Goal: Task Accomplishment & Management: Manage account settings

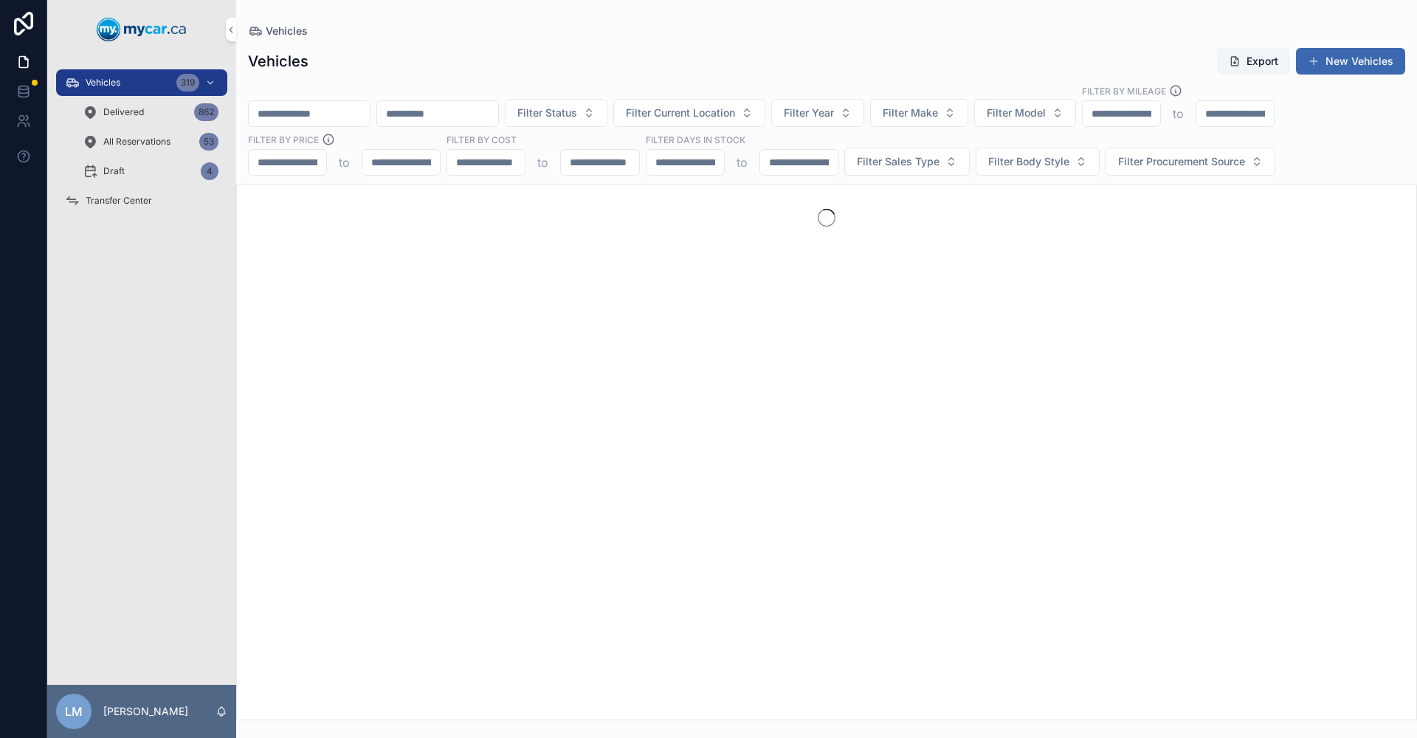
click at [370, 113] on input "scrollable content" at bounding box center [309, 113] width 121 height 21
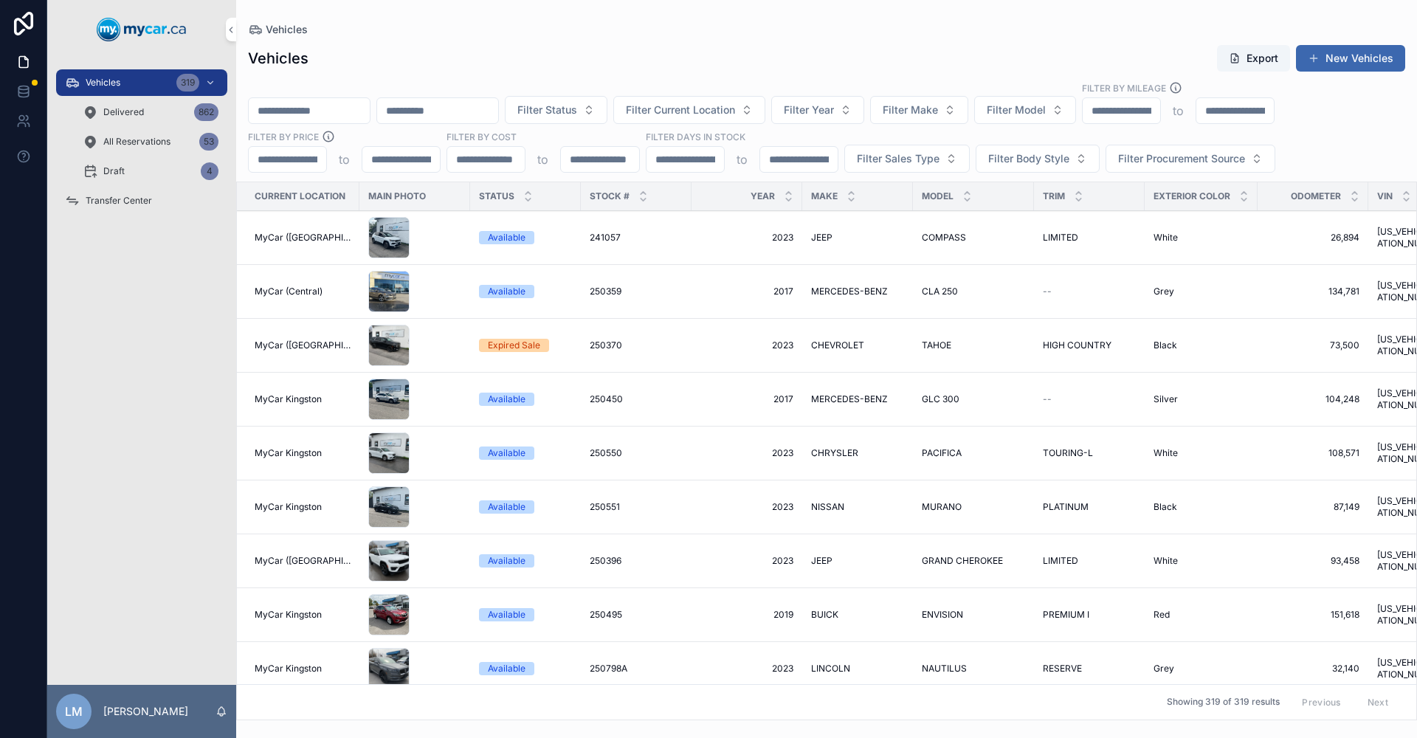
click at [94, 76] on div "Vehicles 319" at bounding box center [141, 83] width 153 height 24
click at [334, 107] on input "scrollable content" at bounding box center [309, 110] width 121 height 21
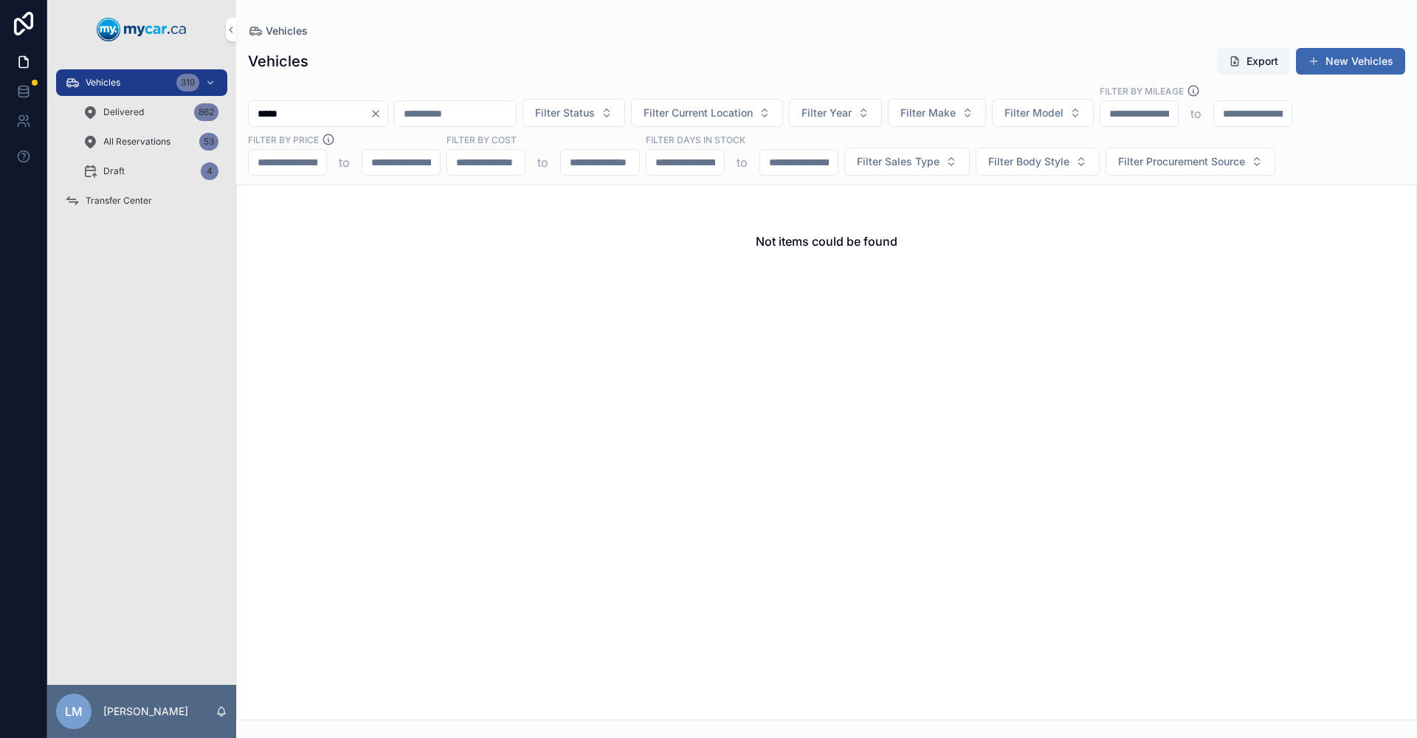
click at [284, 112] on input "*****" at bounding box center [309, 113] width 121 height 21
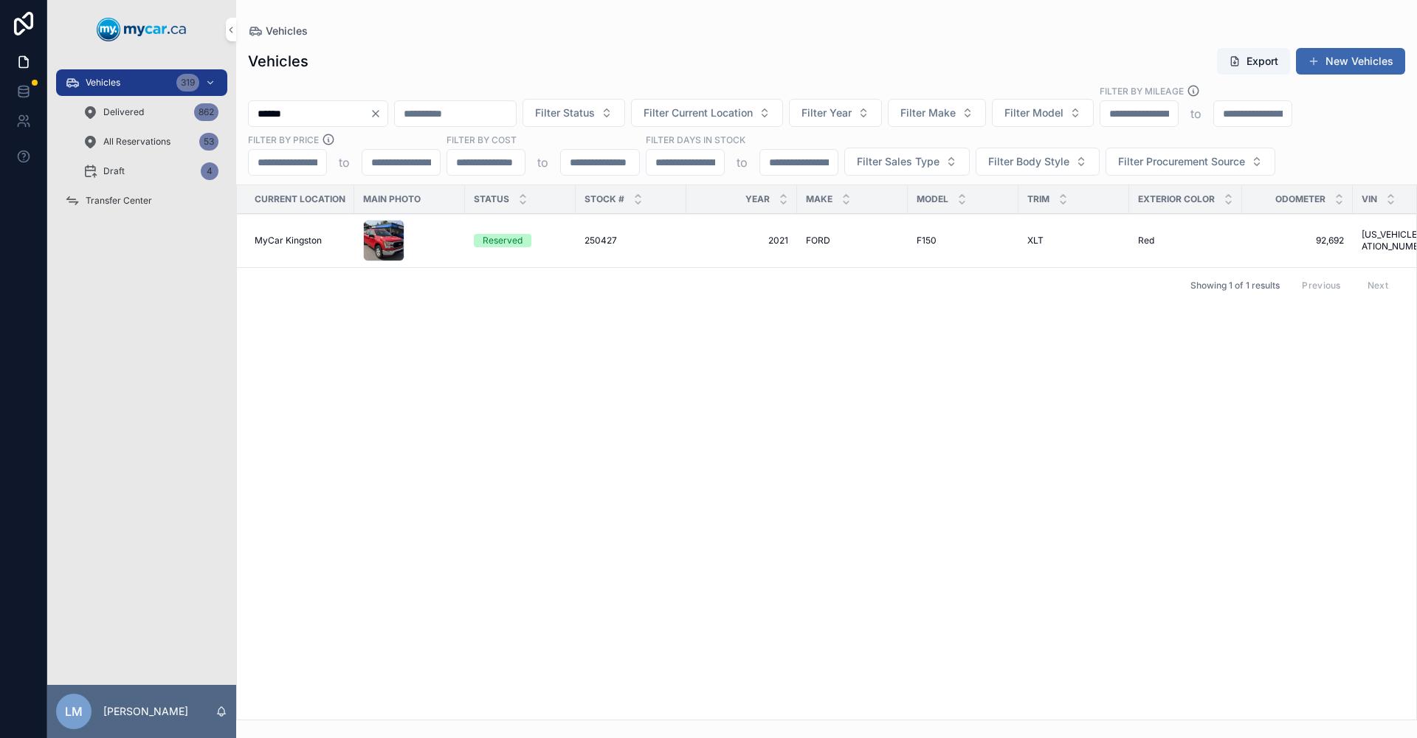
type input "******"
click at [282, 243] on span "MyCar Kingston" at bounding box center [288, 241] width 67 height 12
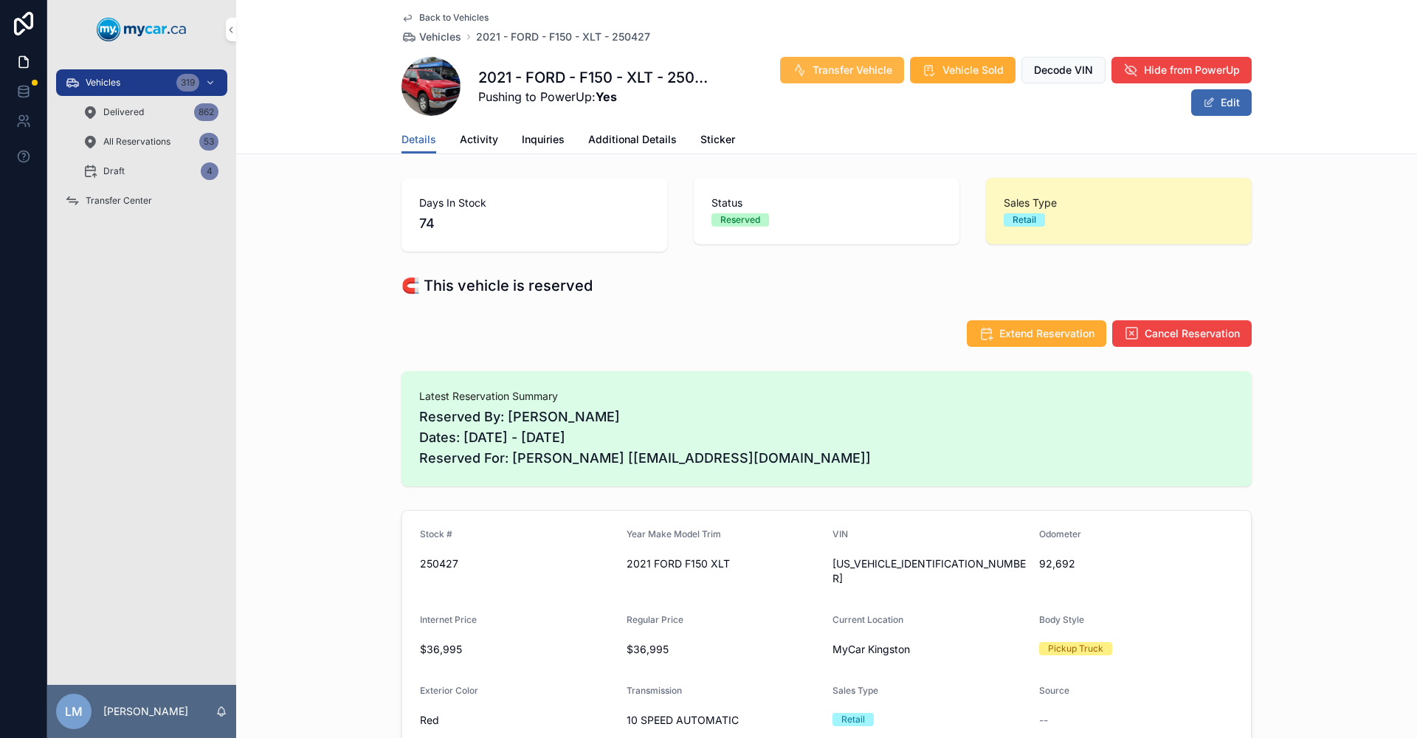
click at [835, 66] on span "Transfer Vehicle" at bounding box center [852, 70] width 80 height 15
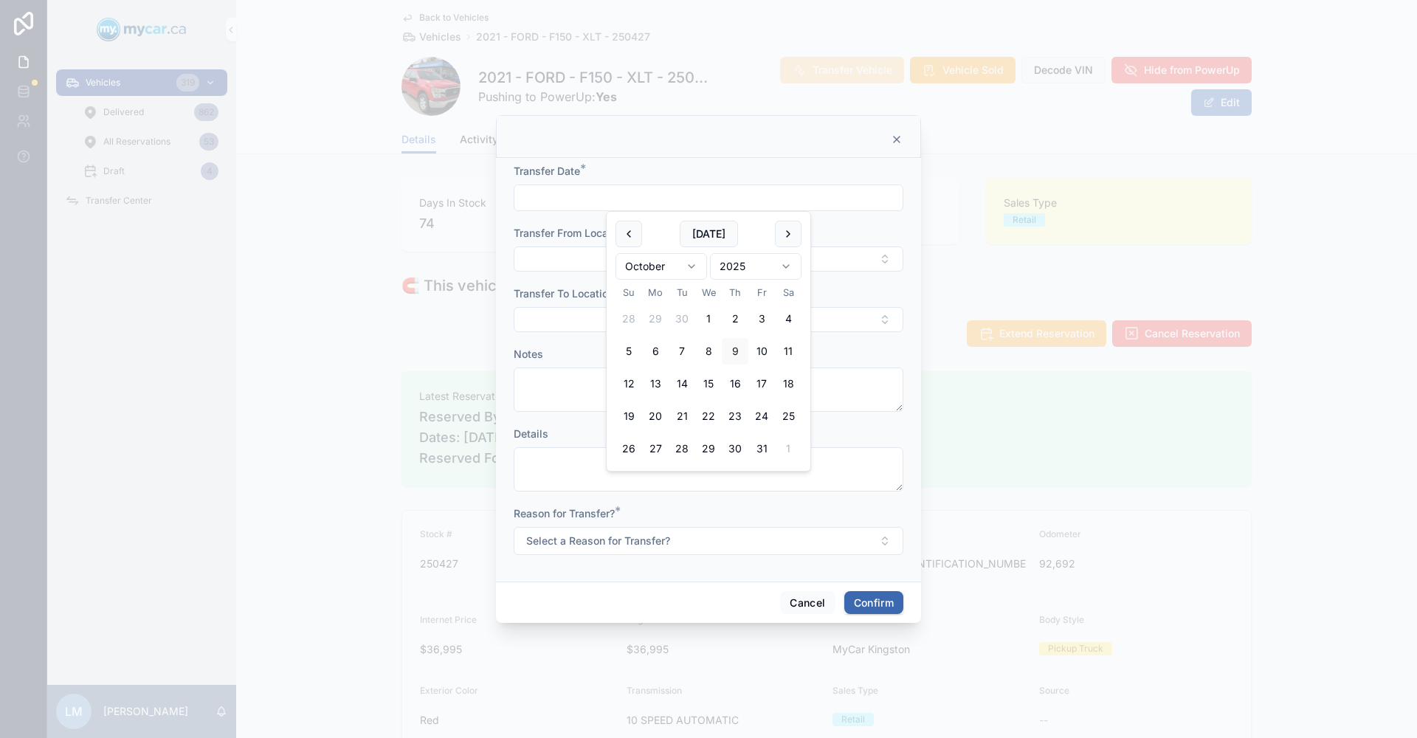
click at [573, 199] on input "text" at bounding box center [708, 197] width 388 height 21
click at [703, 230] on button "[DATE]" at bounding box center [709, 234] width 58 height 27
type input "**********"
click at [1092, 446] on div at bounding box center [708, 369] width 1417 height 738
click at [884, 259] on button "Select Button" at bounding box center [709, 258] width 390 height 25
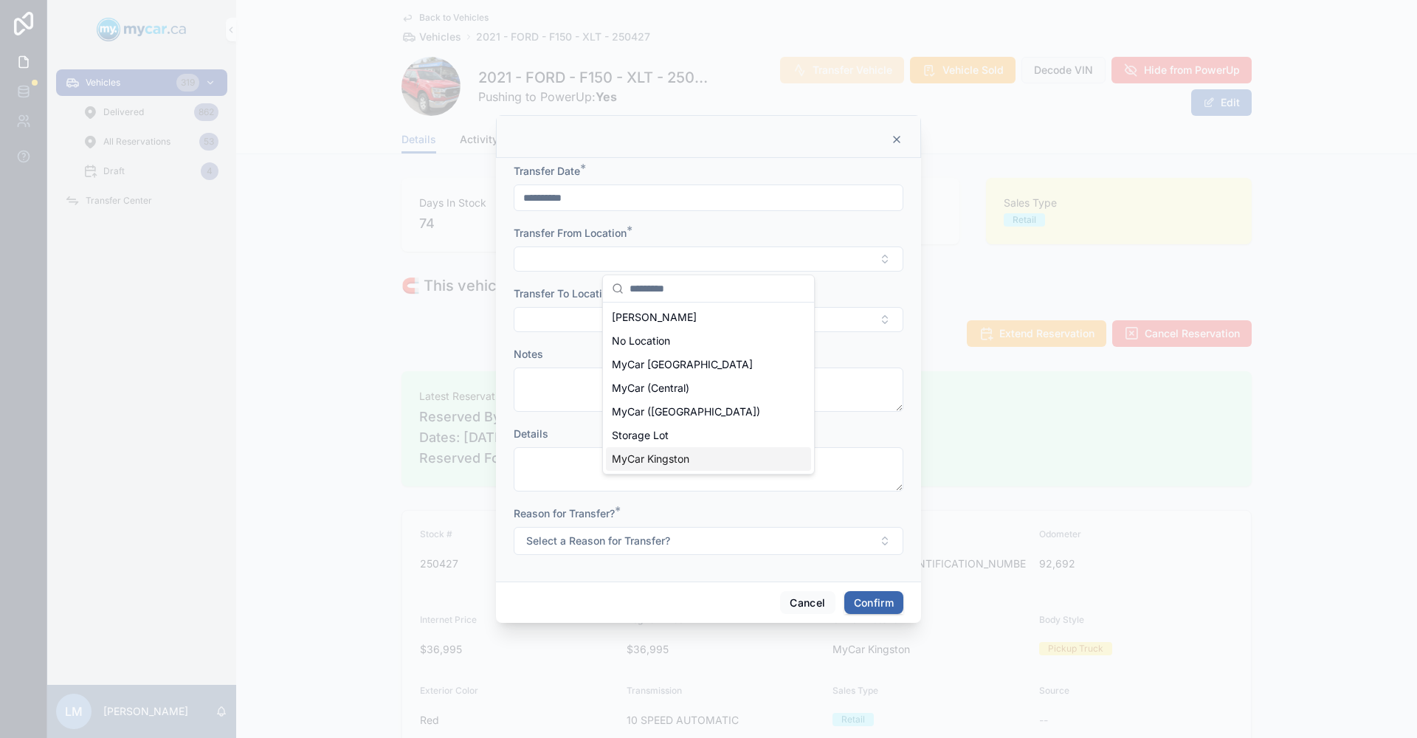
click at [667, 457] on span "MyCar Kingston" at bounding box center [650, 459] width 77 height 15
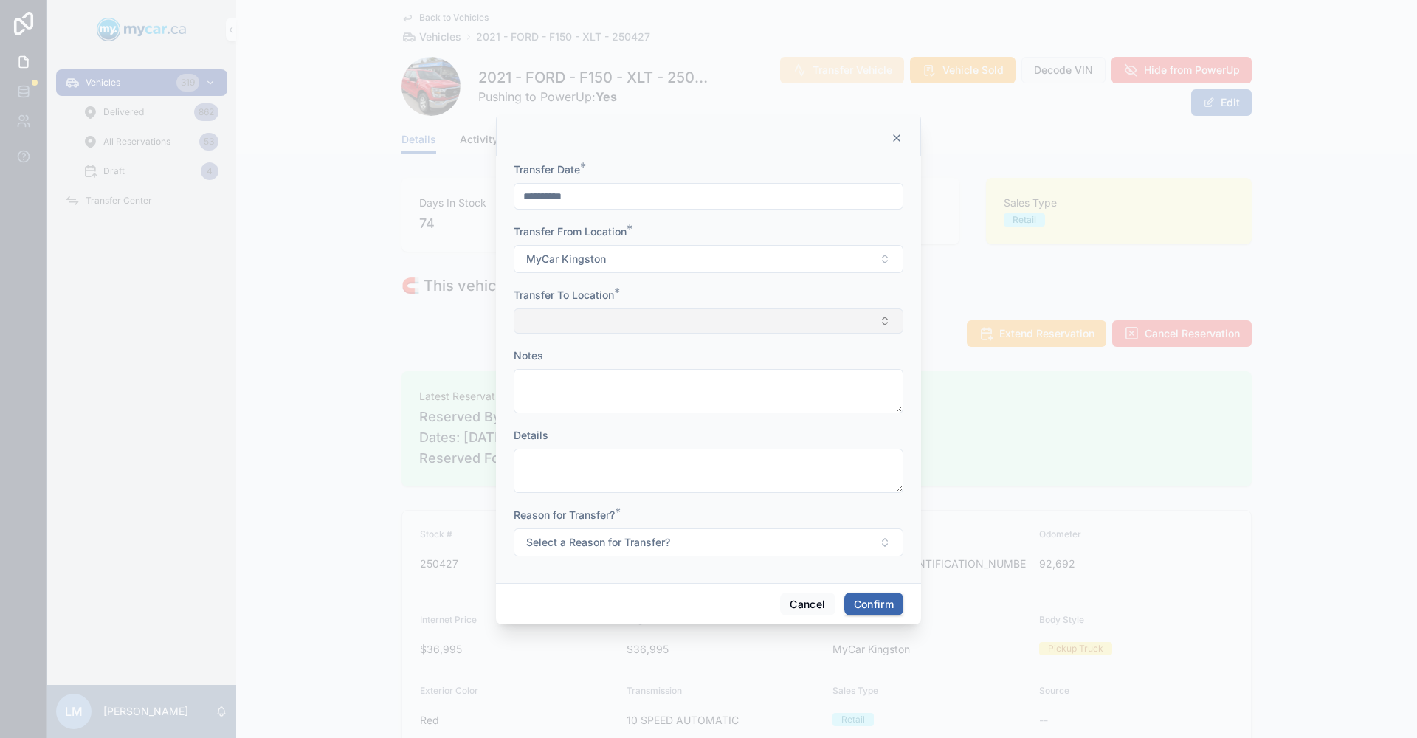
click at [887, 323] on button "Select Button" at bounding box center [709, 320] width 390 height 25
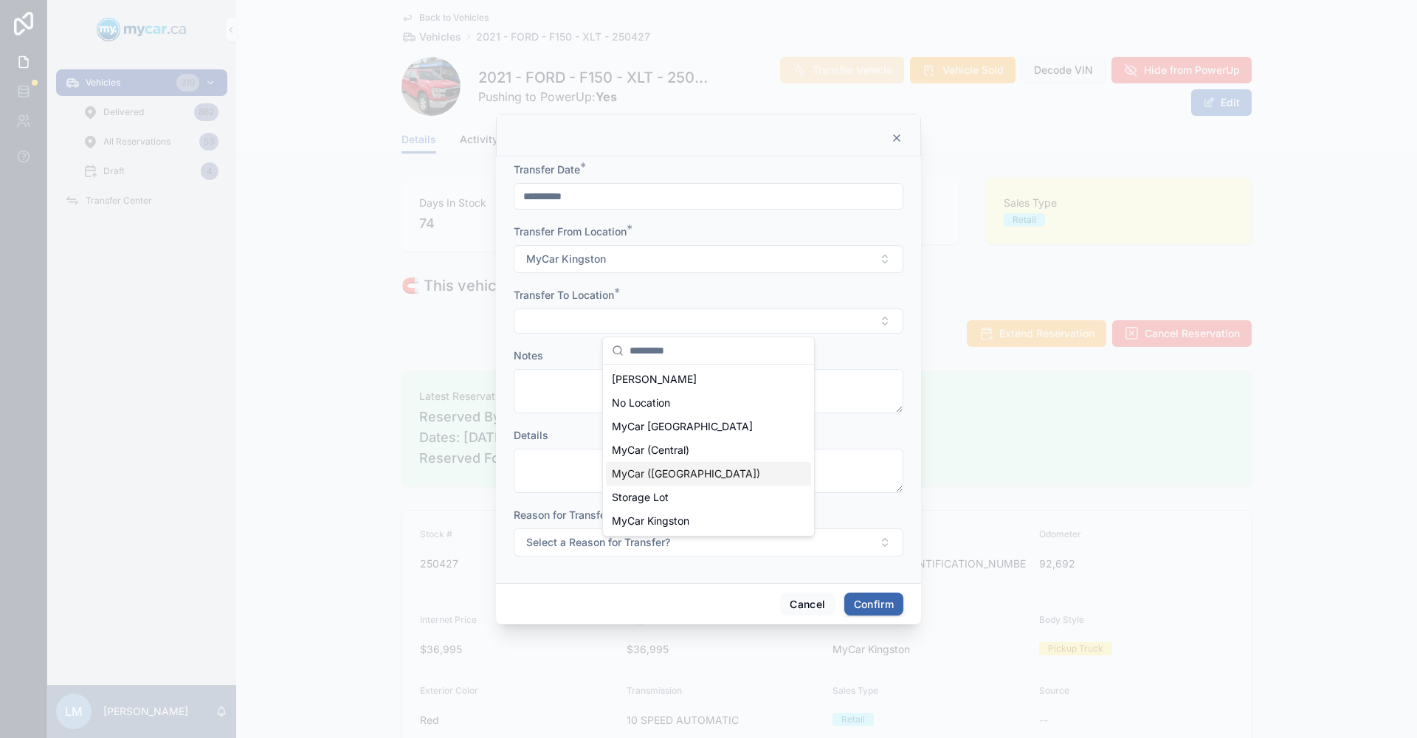
click at [722, 483] on div "MyCar ([GEOGRAPHIC_DATA])" at bounding box center [708, 474] width 205 height 24
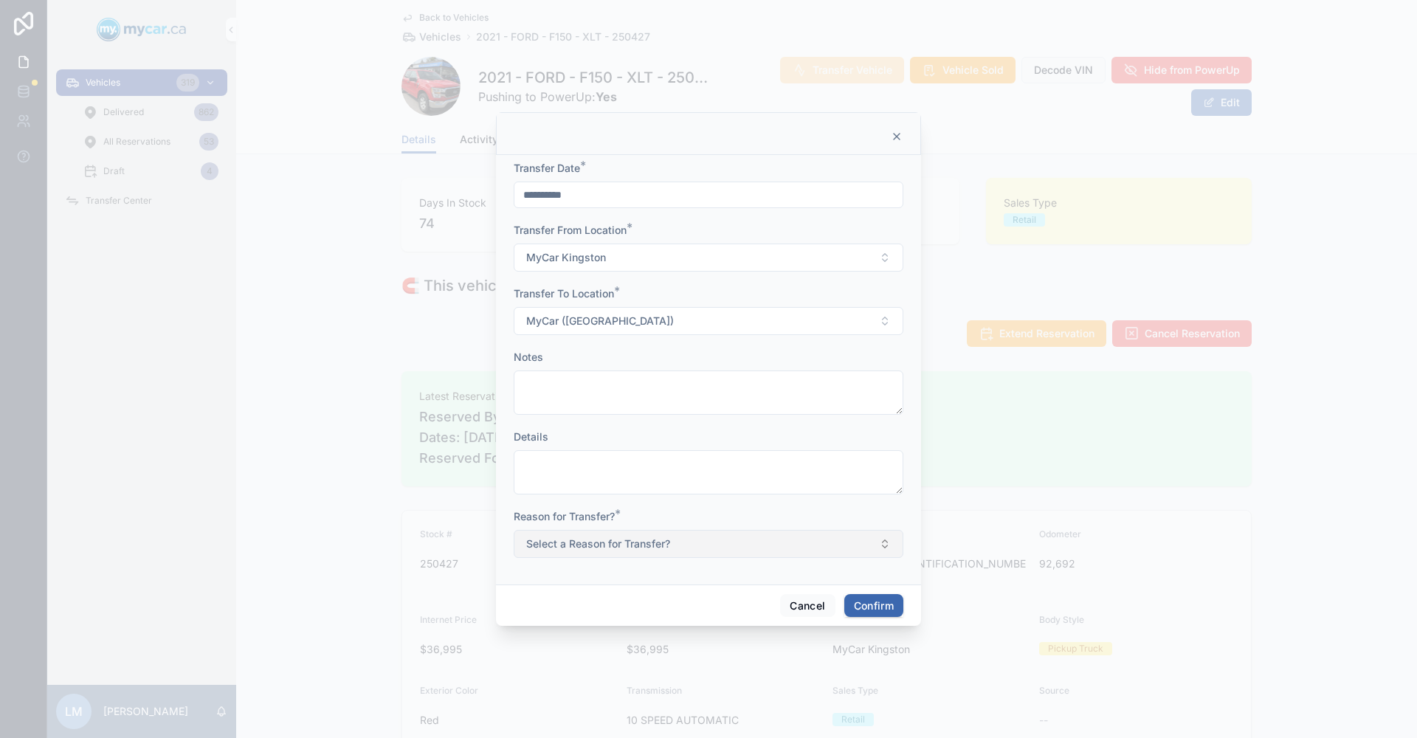
click at [885, 542] on button "Select a Reason for Transfer?" at bounding box center [709, 544] width 390 height 28
click at [657, 642] on div "Sold" at bounding box center [708, 647] width 205 height 22
click at [862, 607] on button "Confirm" at bounding box center [873, 606] width 59 height 24
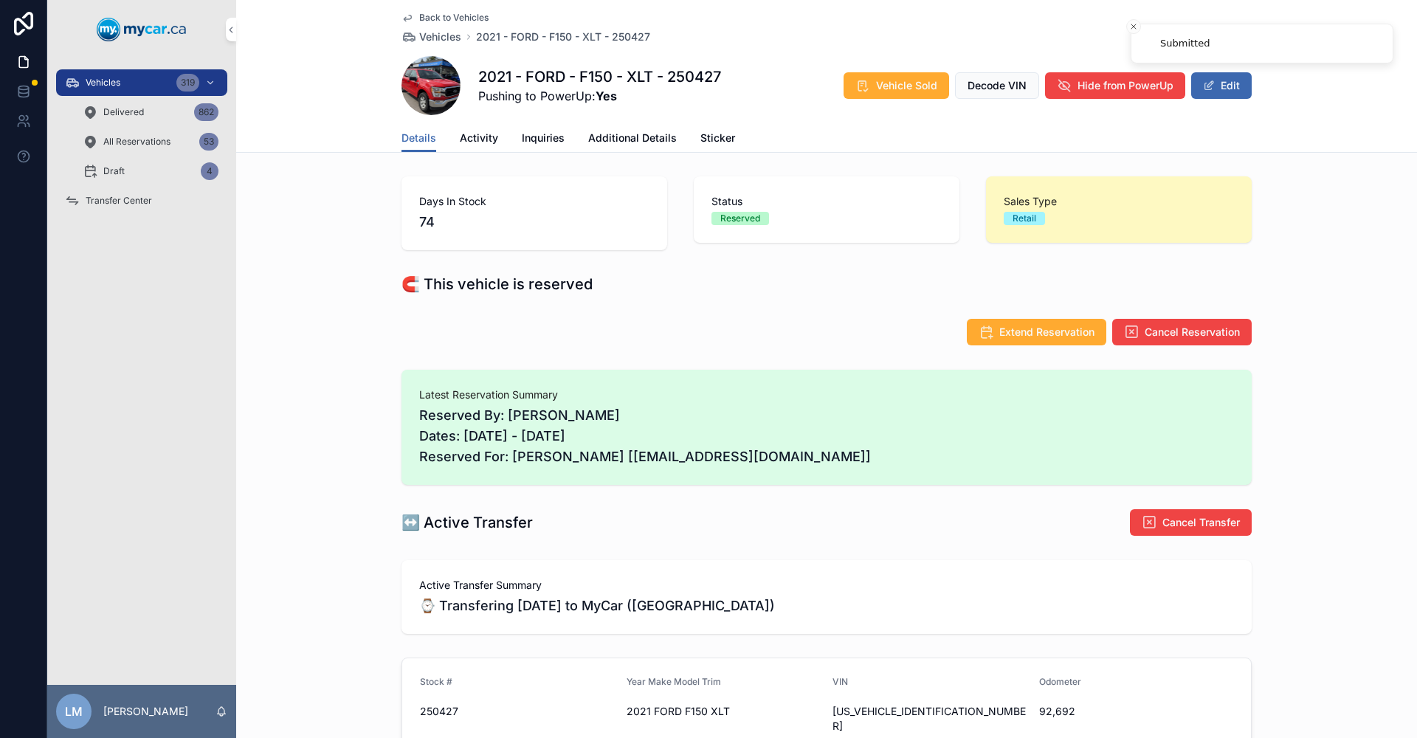
click at [419, 12] on span "Back to Vehicles" at bounding box center [453, 18] width 69 height 12
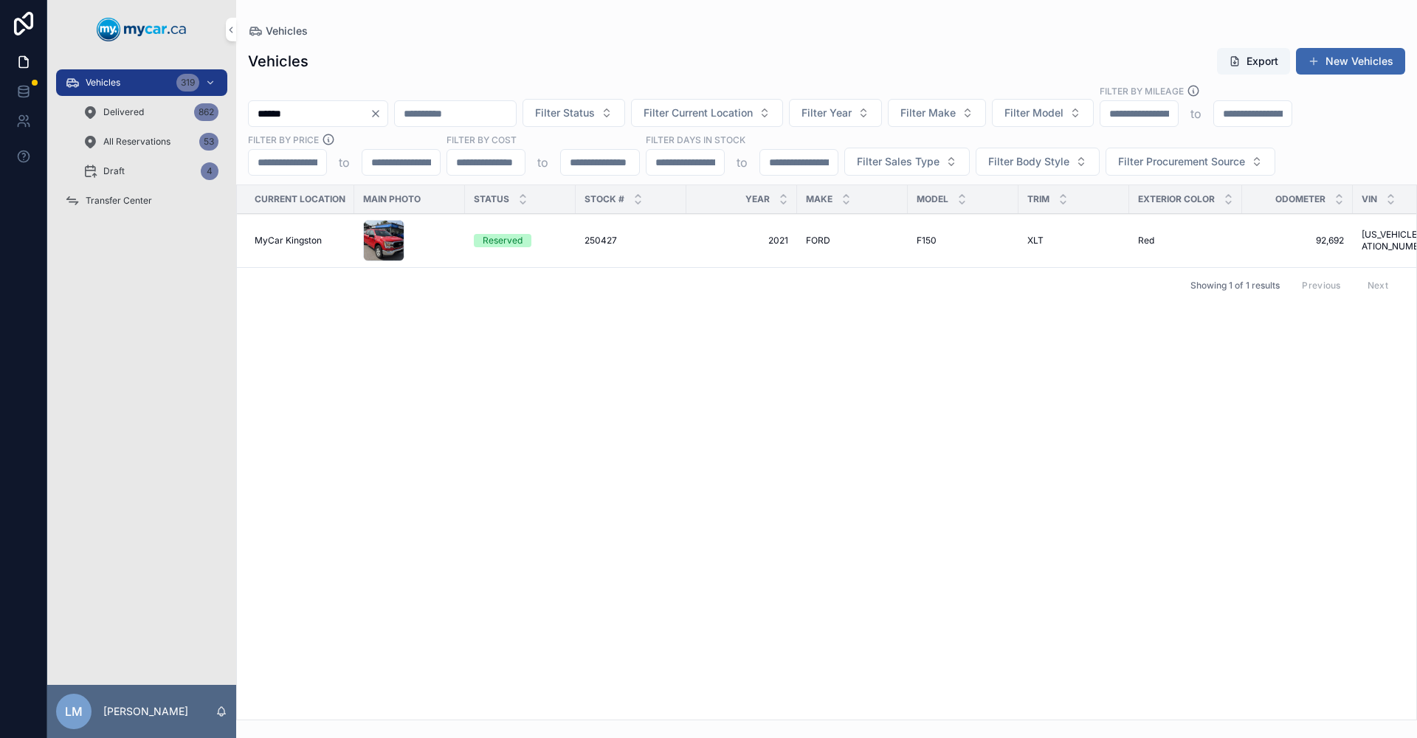
click at [294, 111] on input "******" at bounding box center [309, 113] width 121 height 21
type input "******"
click at [599, 245] on span "251315" at bounding box center [598, 241] width 28 height 12
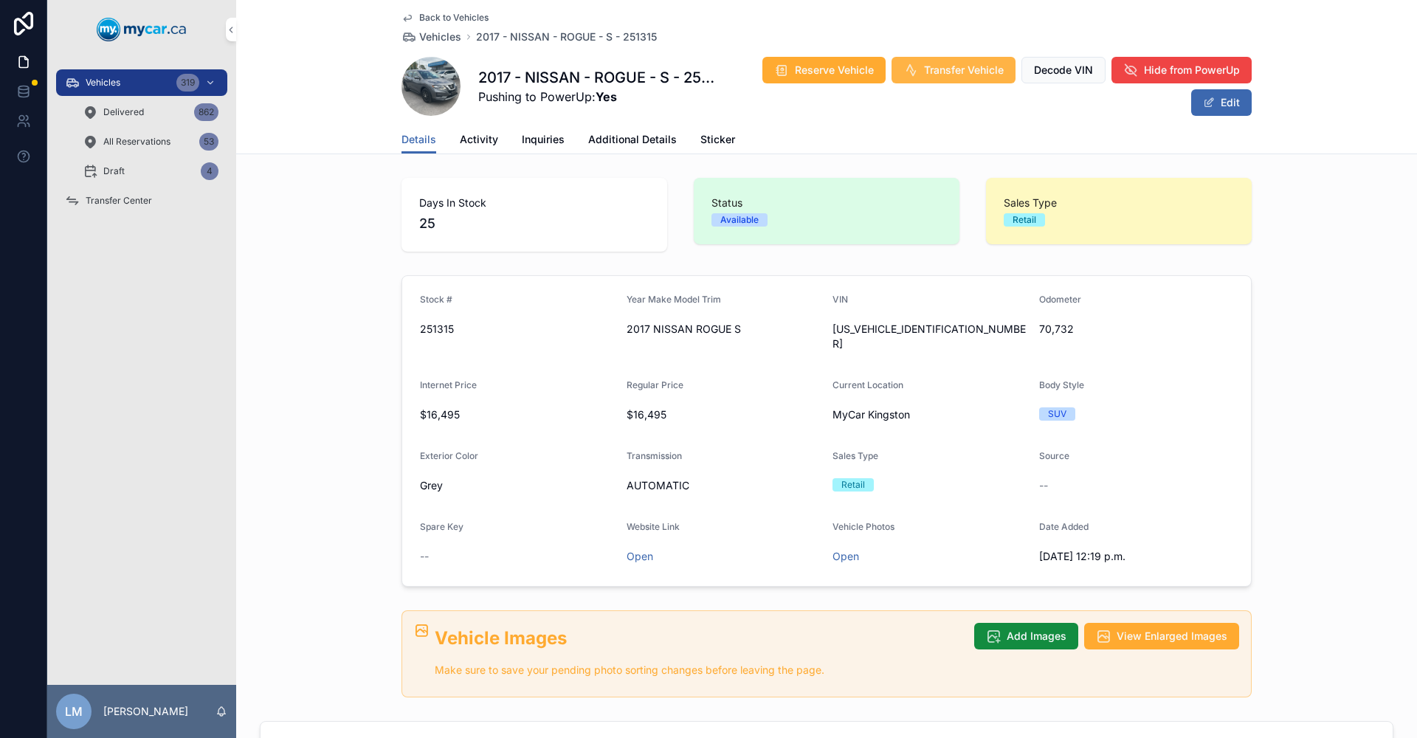
click at [944, 63] on span "Transfer Vehicle" at bounding box center [964, 70] width 80 height 15
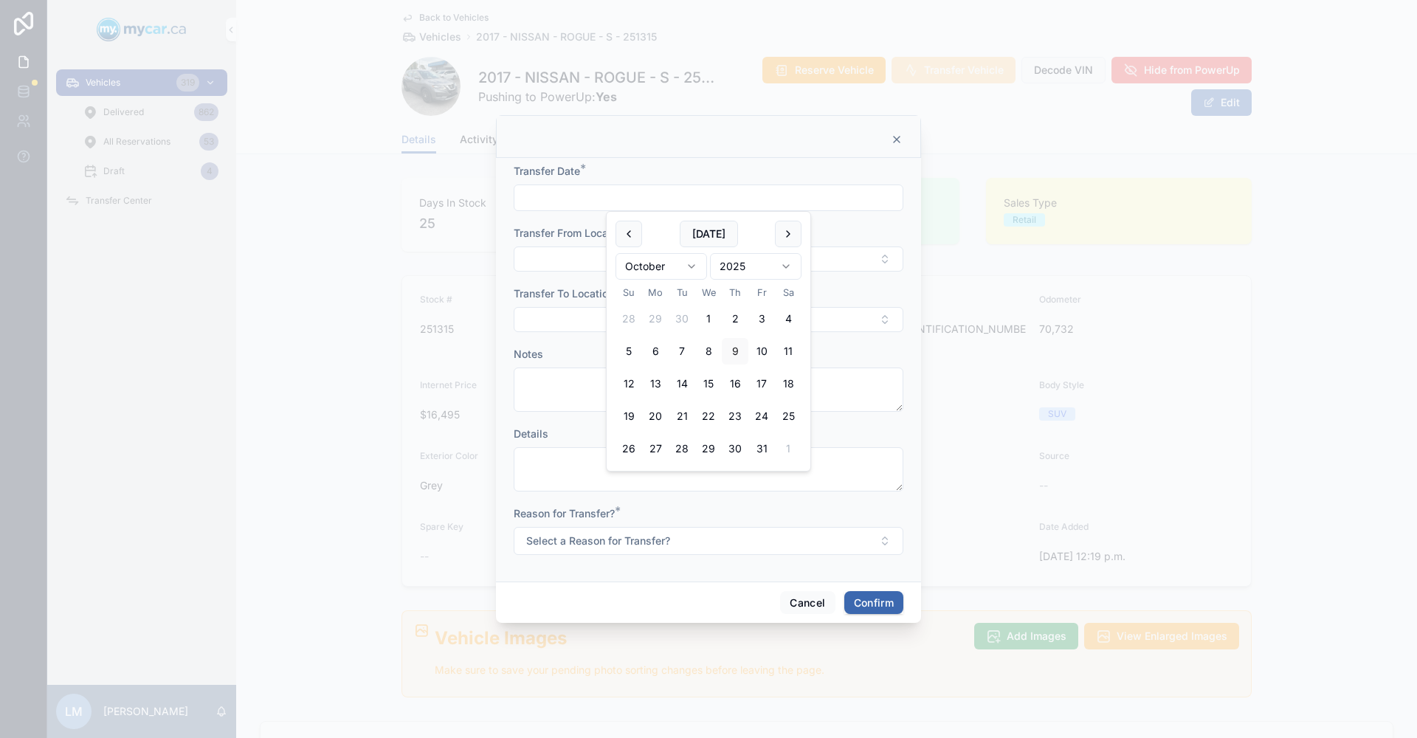
click at [586, 196] on input "text" at bounding box center [708, 197] width 388 height 21
click at [689, 232] on button "[DATE]" at bounding box center [709, 234] width 58 height 27
type input "**********"
click at [879, 322] on button "Select Button" at bounding box center [709, 319] width 390 height 25
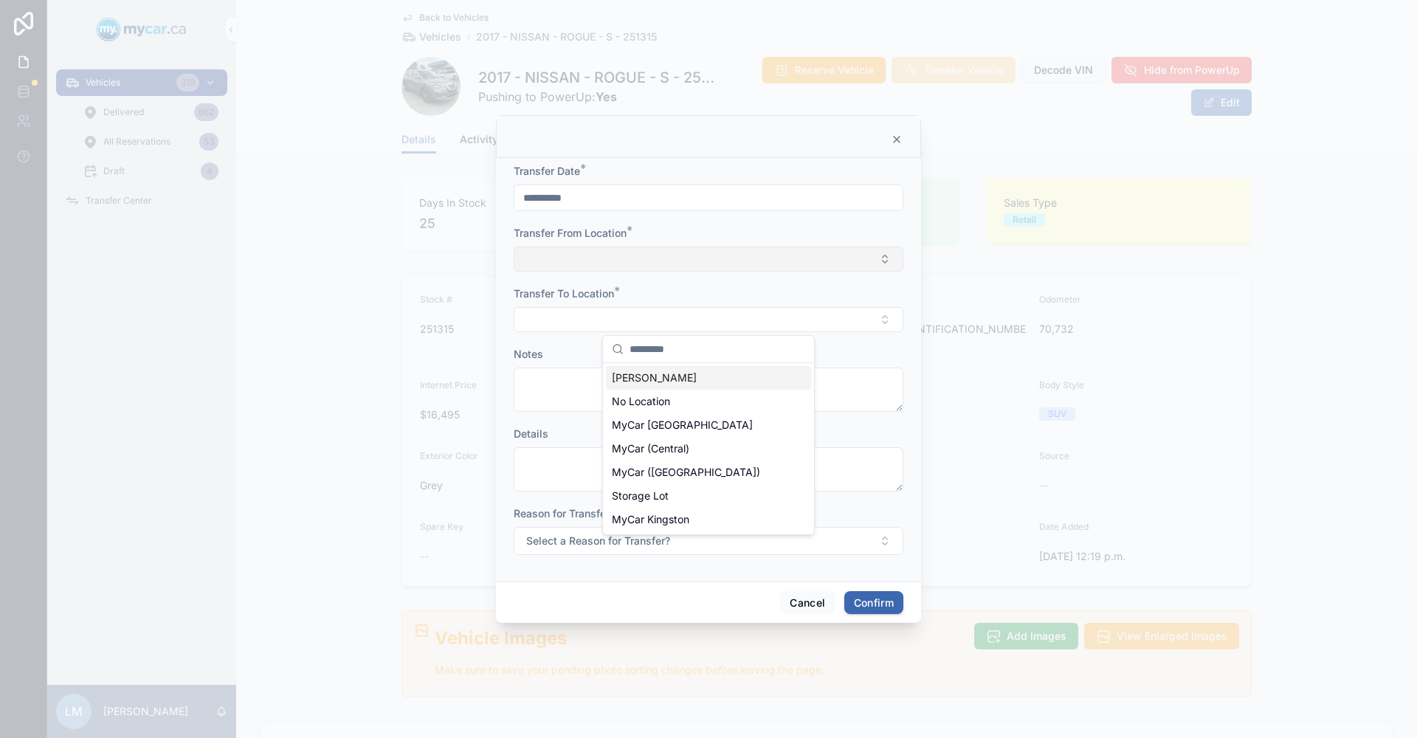
click at [888, 261] on button "Select Button" at bounding box center [709, 258] width 390 height 25
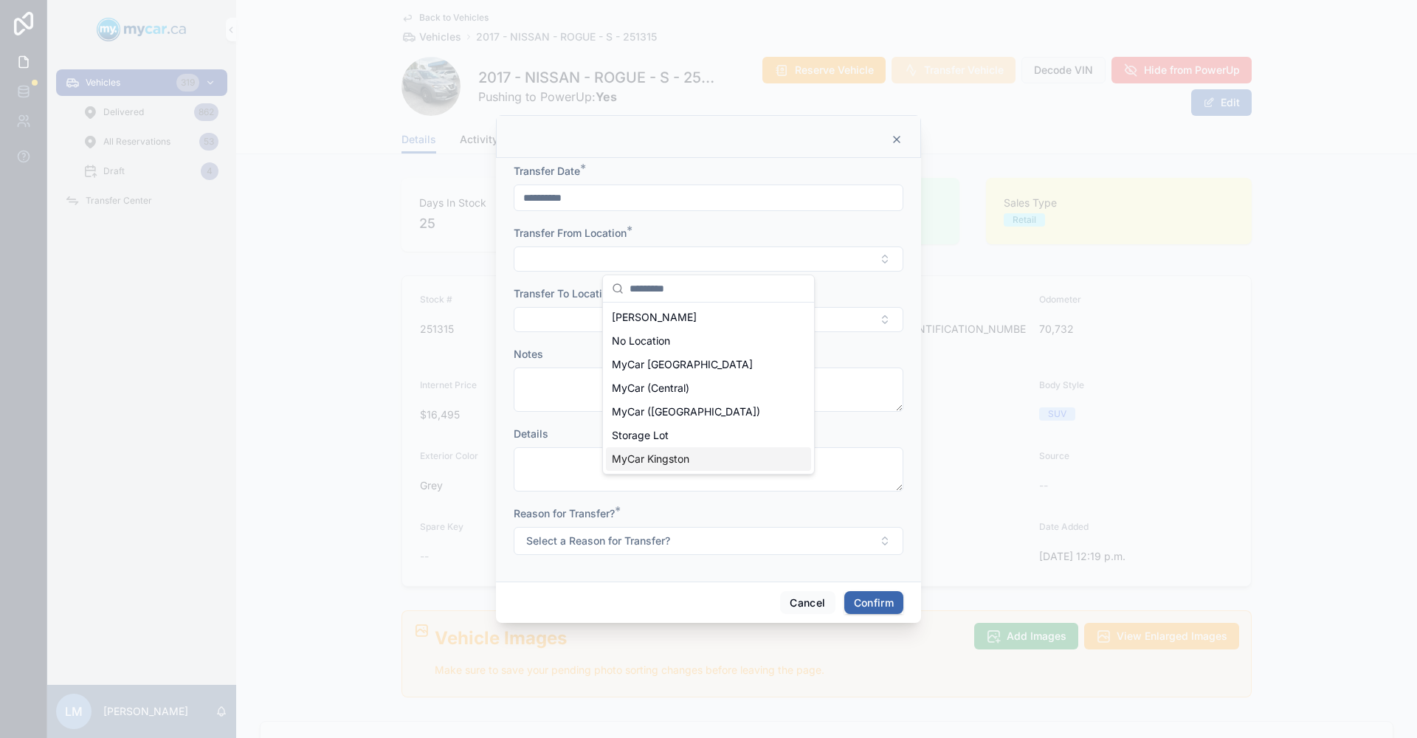
click at [675, 457] on span "MyCar Kingston" at bounding box center [650, 459] width 77 height 15
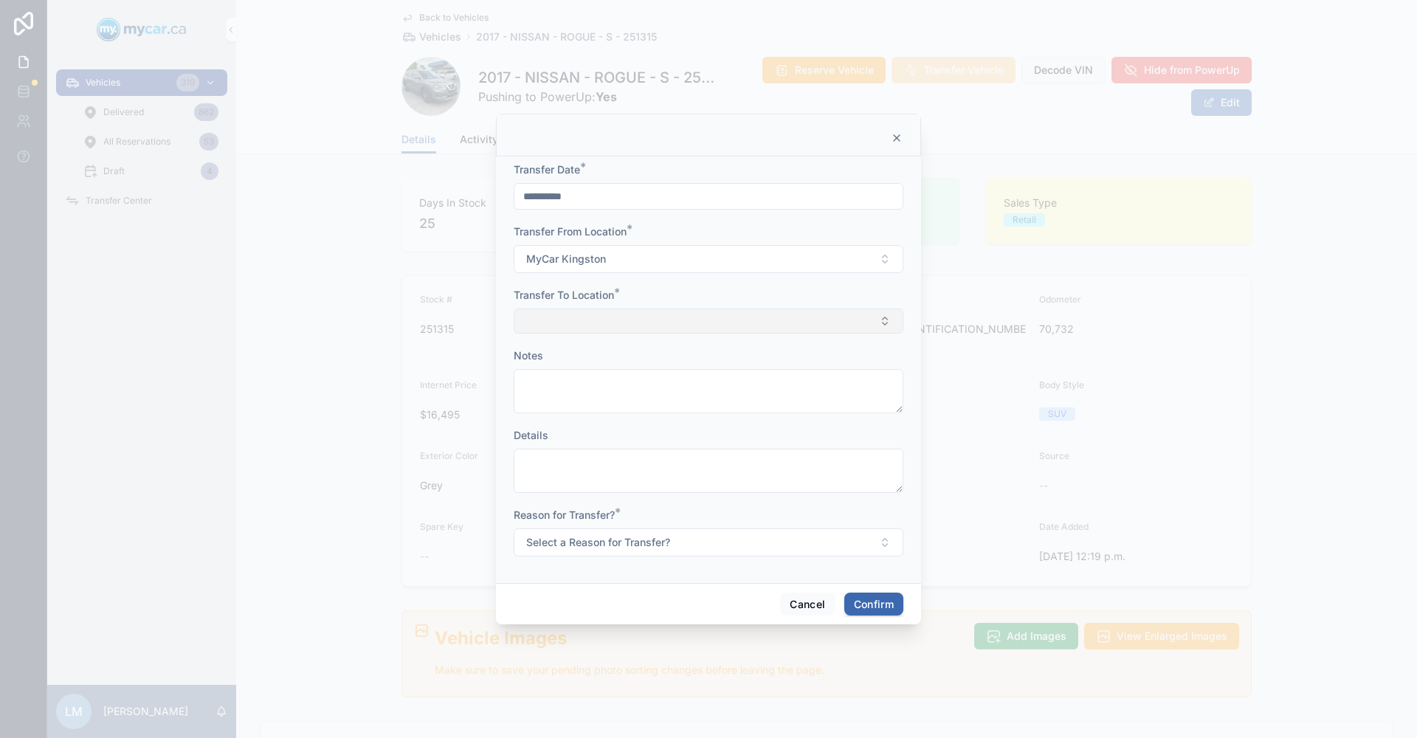
click at [880, 322] on button "Select Button" at bounding box center [709, 320] width 390 height 25
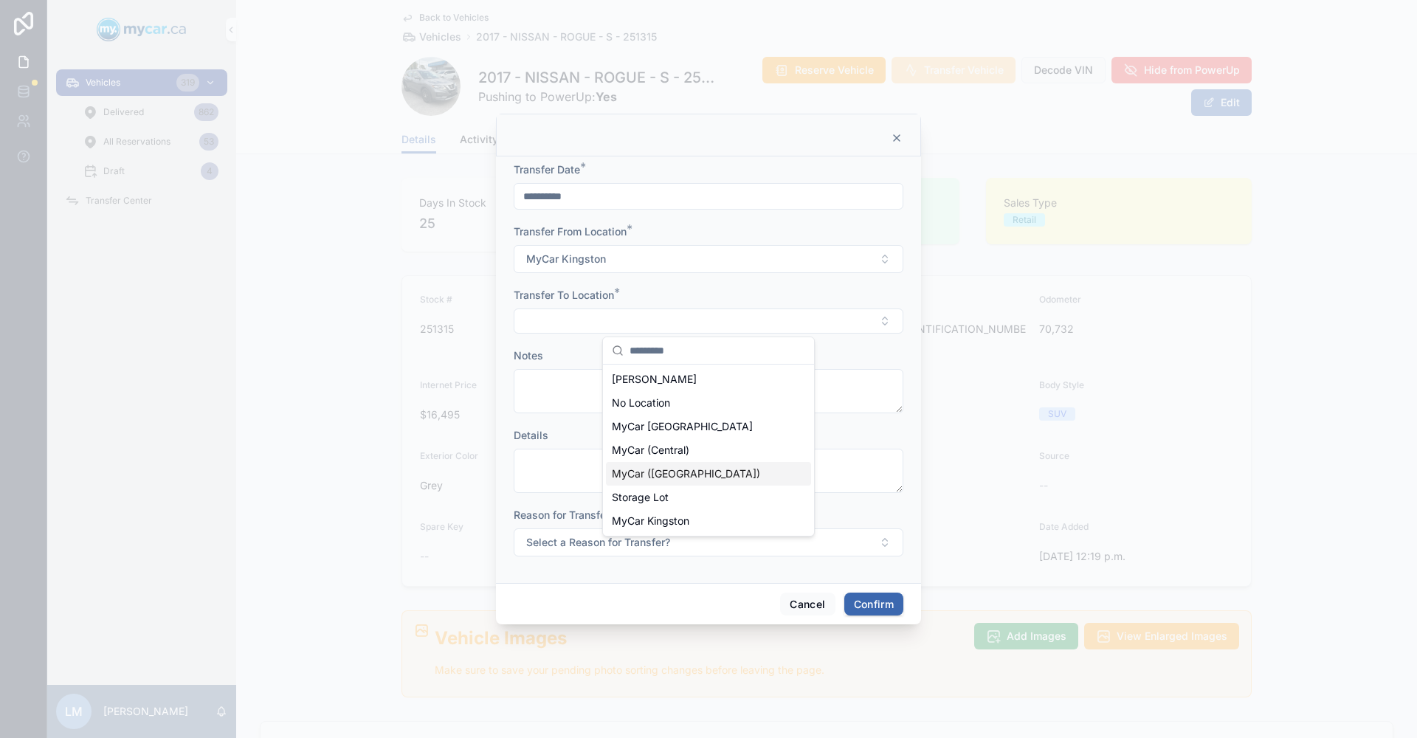
click at [682, 479] on span "MyCar ([GEOGRAPHIC_DATA])" at bounding box center [686, 473] width 148 height 15
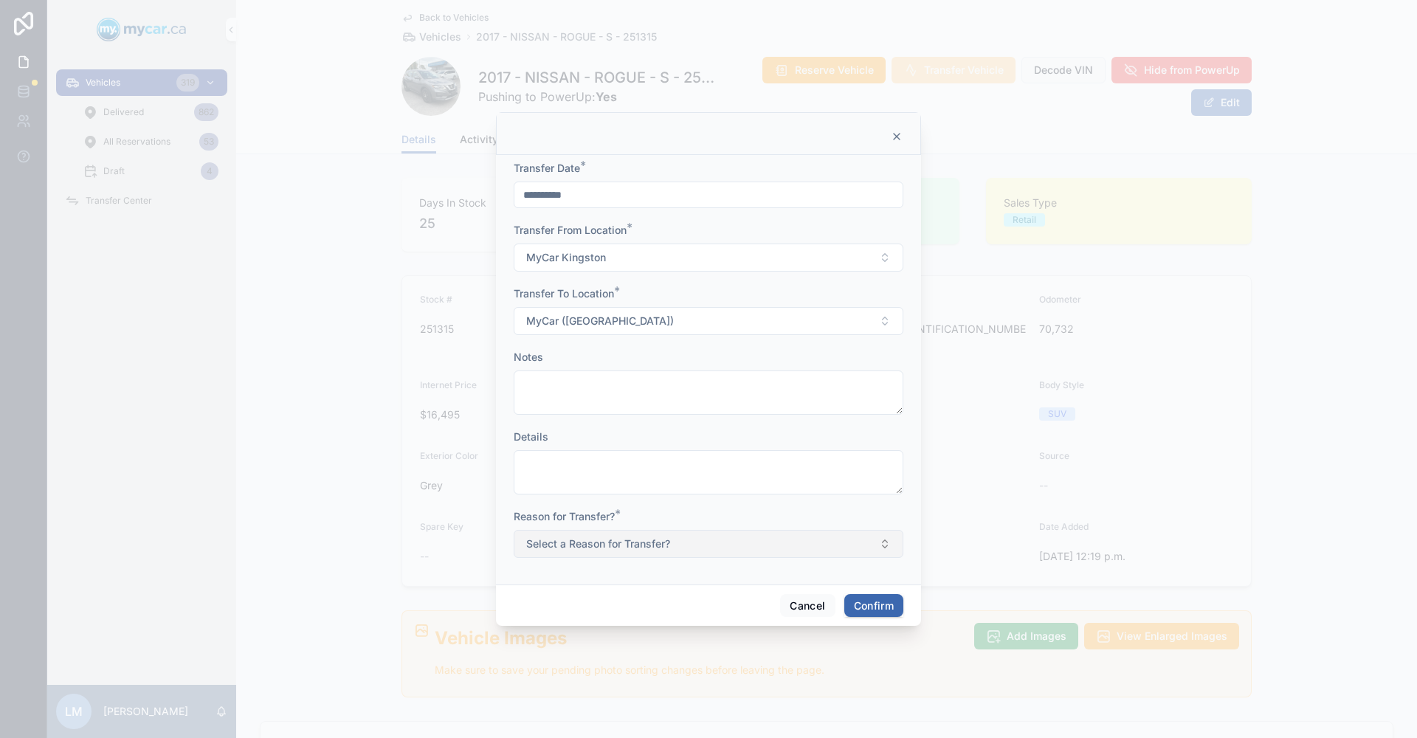
click at [889, 548] on button "Select a Reason for Transfer?" at bounding box center [709, 544] width 390 height 28
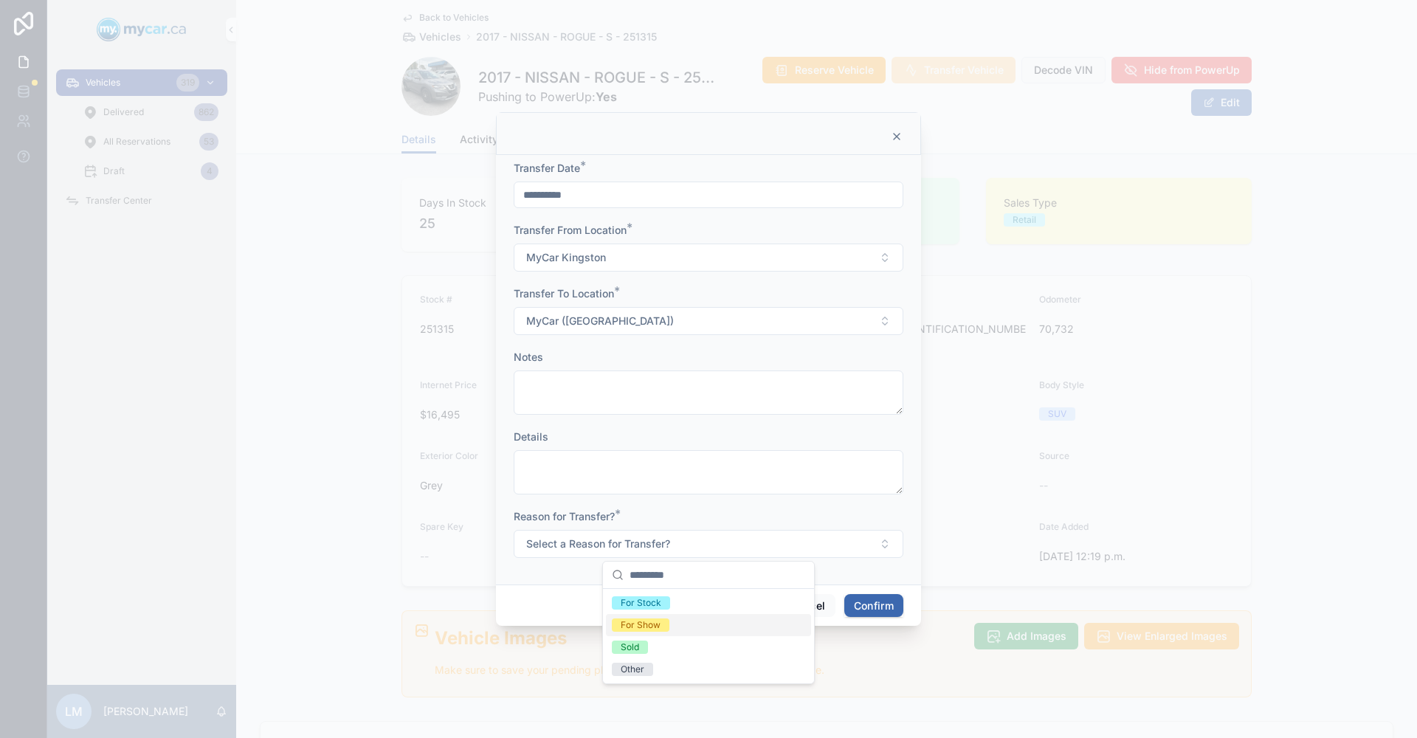
click at [689, 625] on div "For Show" at bounding box center [708, 625] width 205 height 22
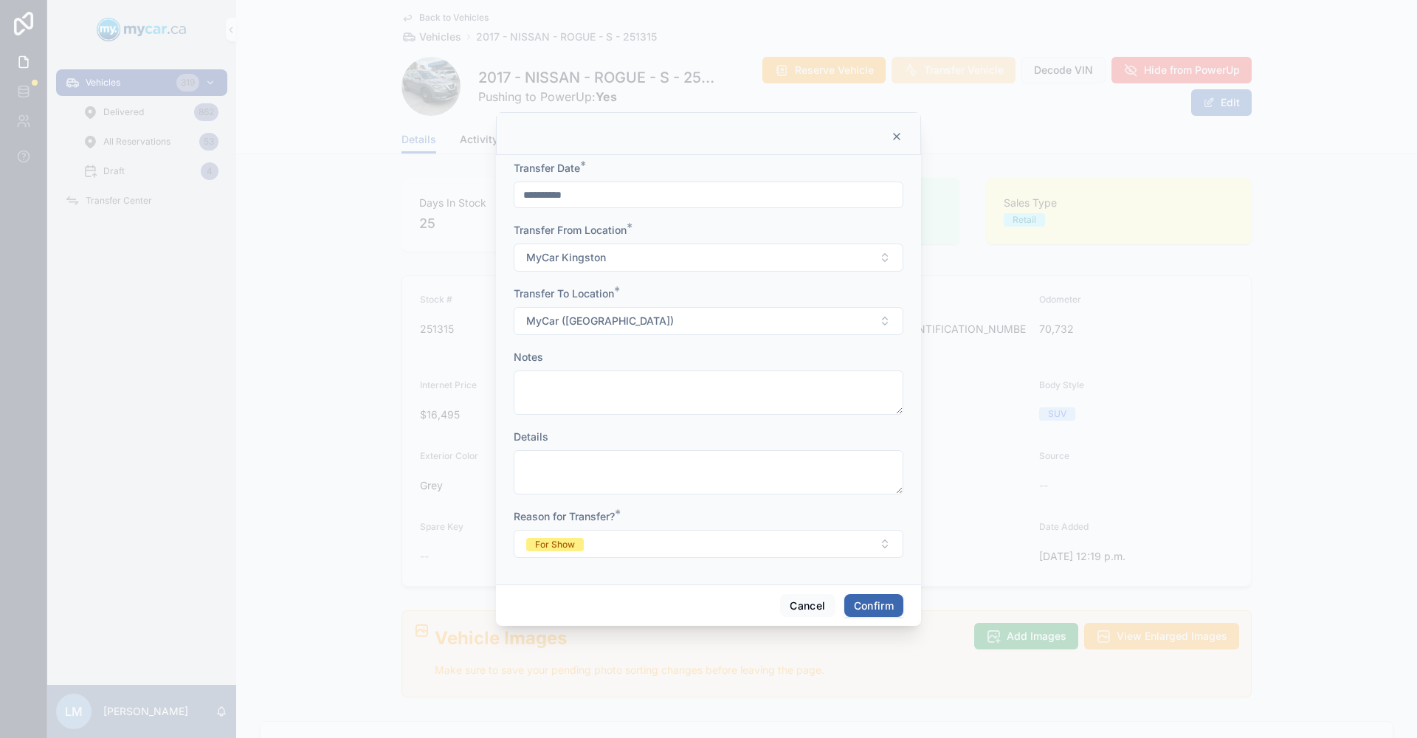
click at [892, 604] on button "Confirm" at bounding box center [873, 606] width 59 height 24
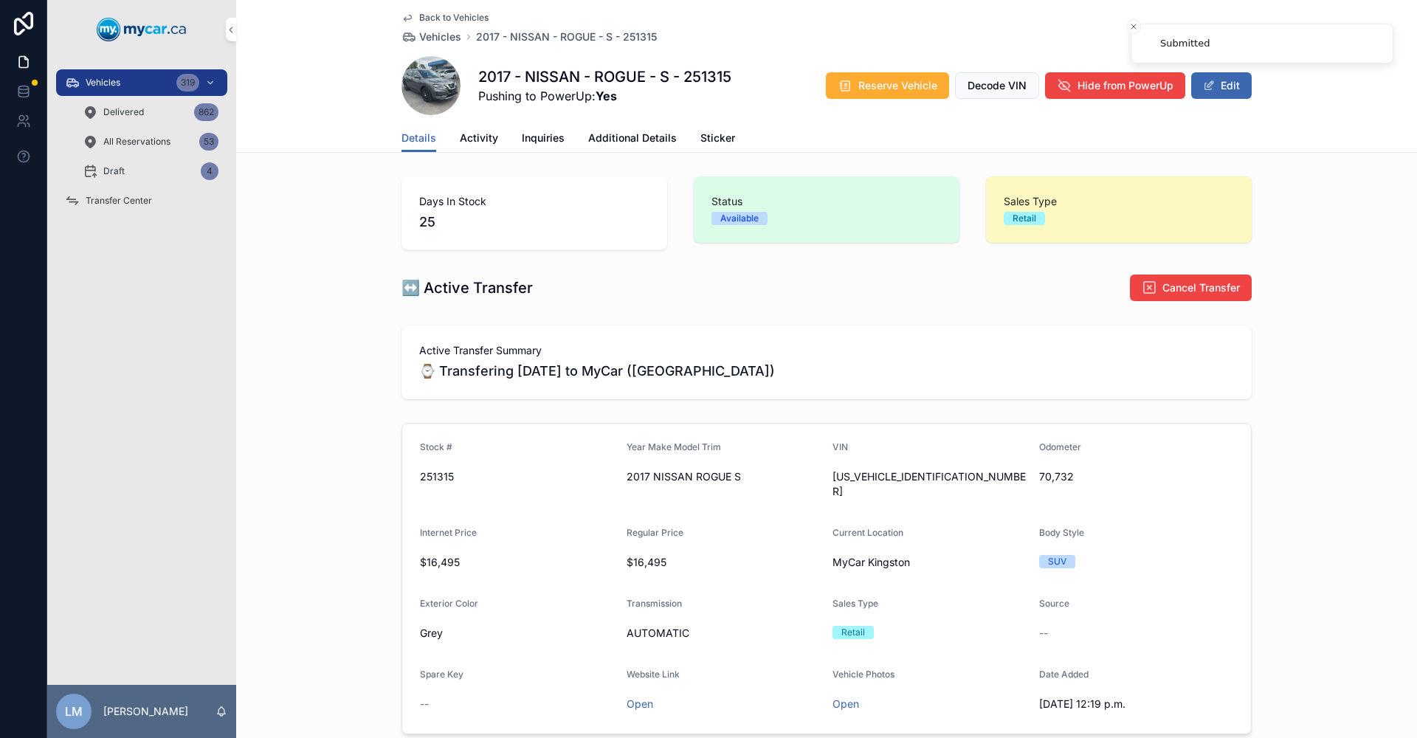
click at [427, 21] on span "Back to Vehicles" at bounding box center [453, 18] width 69 height 12
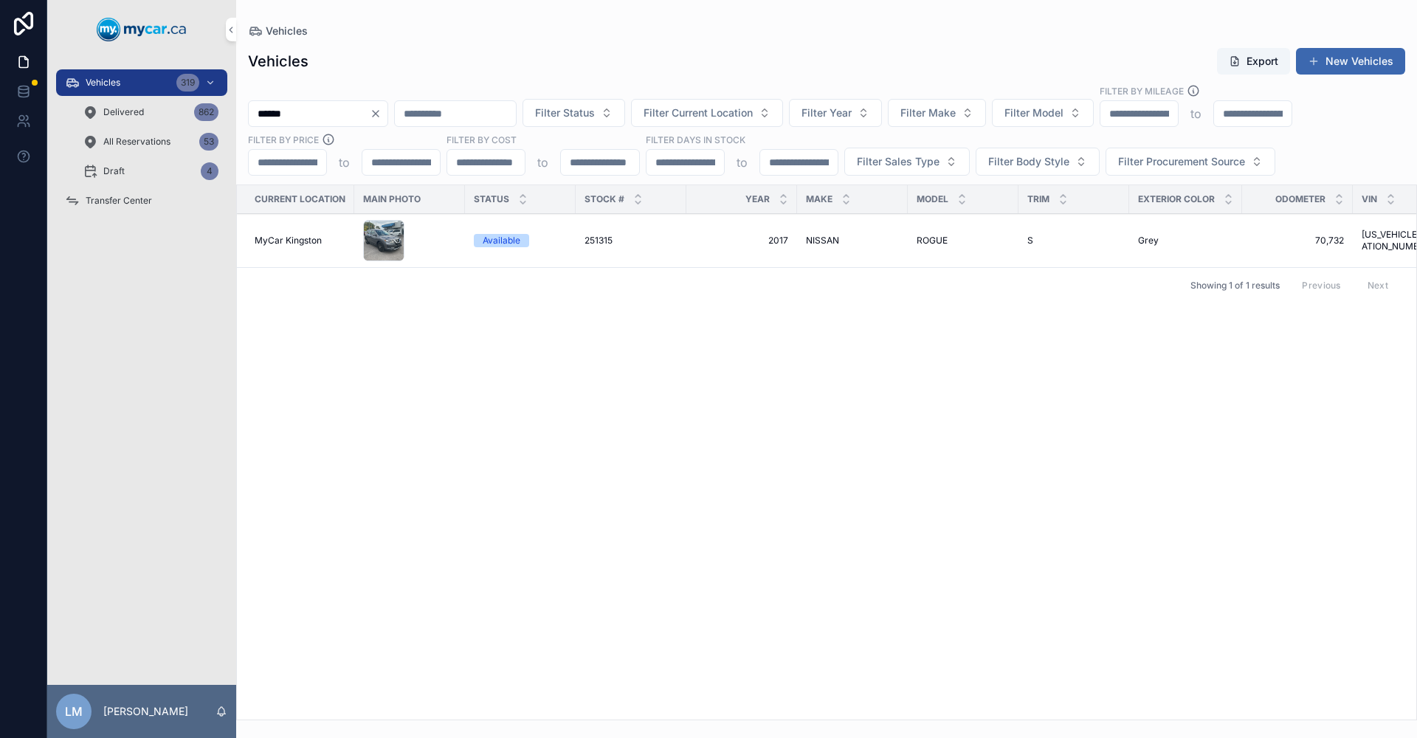
click at [321, 114] on input "******" at bounding box center [309, 113] width 121 height 21
type input "******"
click at [595, 238] on span "250634" at bounding box center [600, 241] width 32 height 12
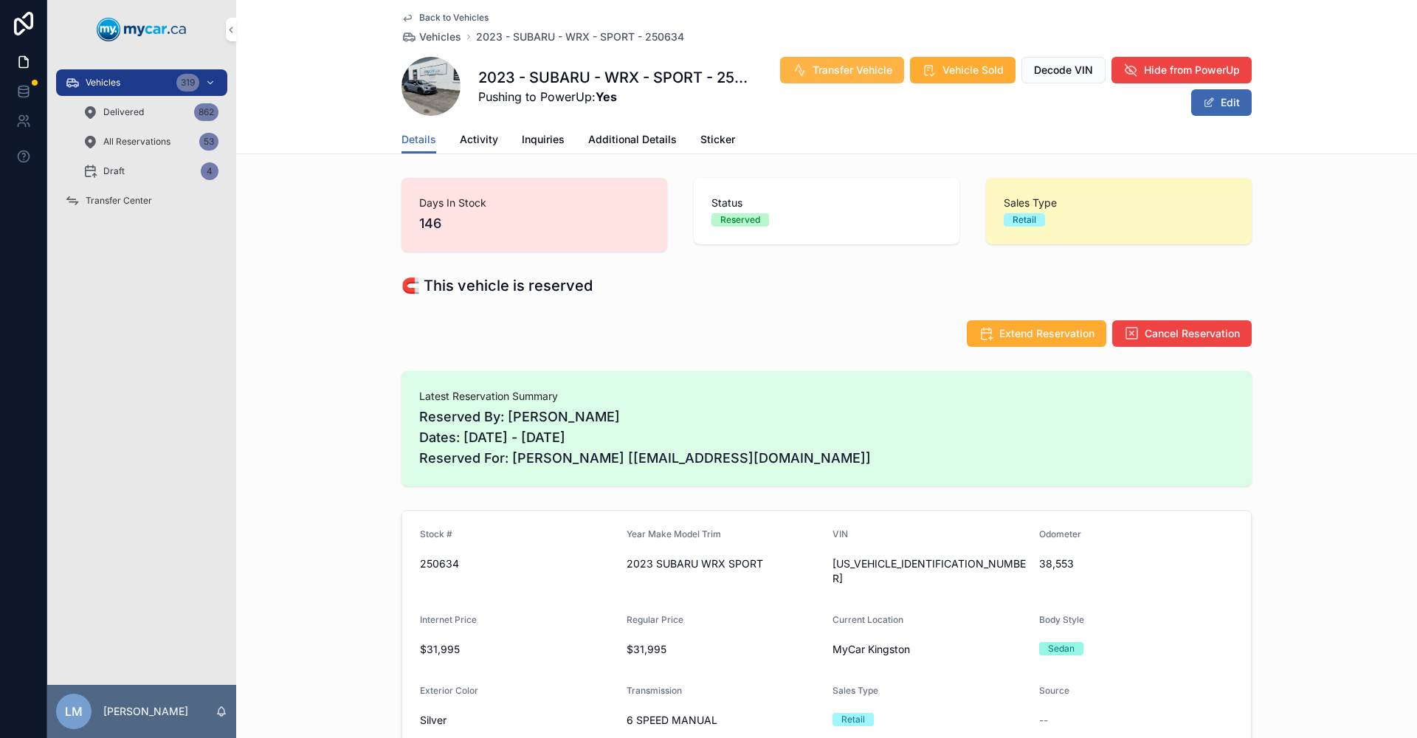
click at [837, 73] on span "Transfer Vehicle" at bounding box center [852, 70] width 80 height 15
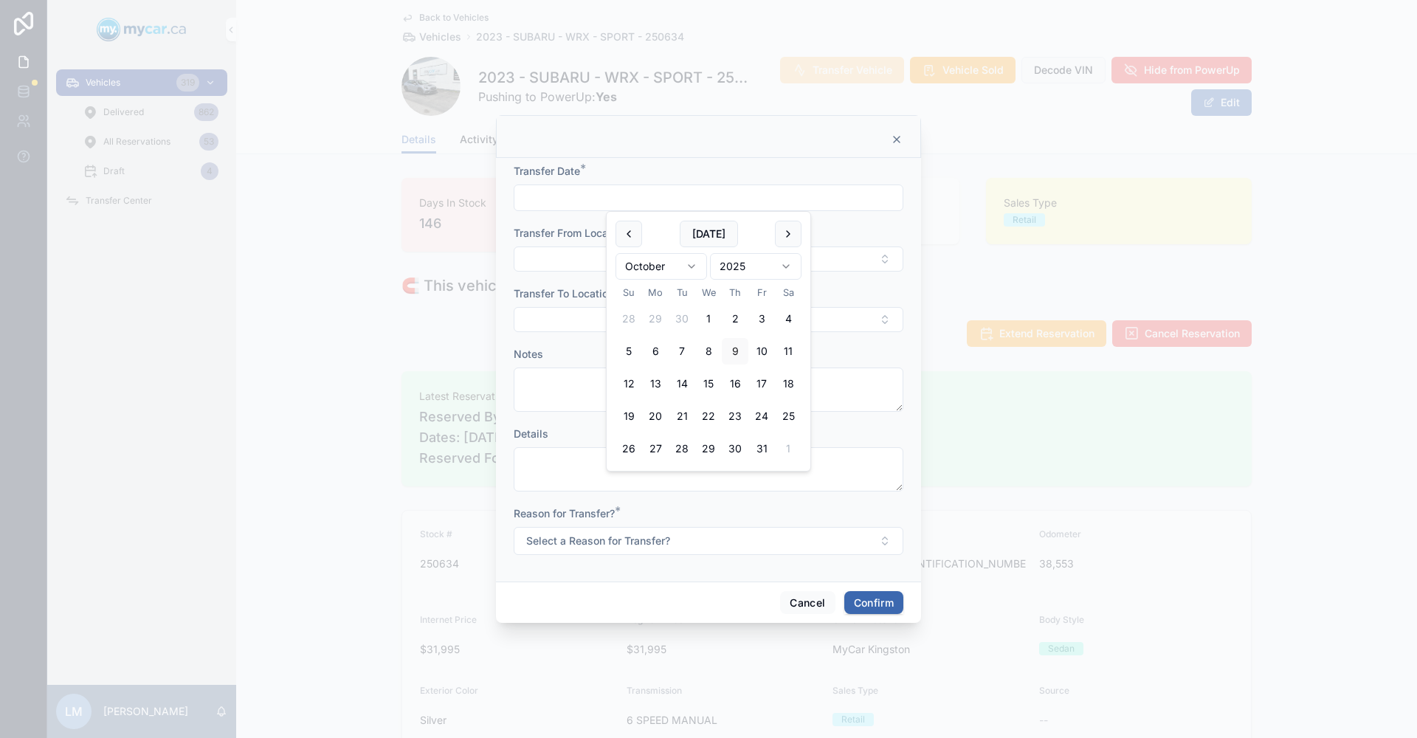
click at [799, 196] on input "text" at bounding box center [708, 197] width 388 height 21
click at [724, 235] on button "[DATE]" at bounding box center [709, 234] width 58 height 27
type input "**********"
click at [956, 244] on div at bounding box center [708, 369] width 1417 height 738
click at [880, 258] on button "Select Button" at bounding box center [709, 258] width 390 height 25
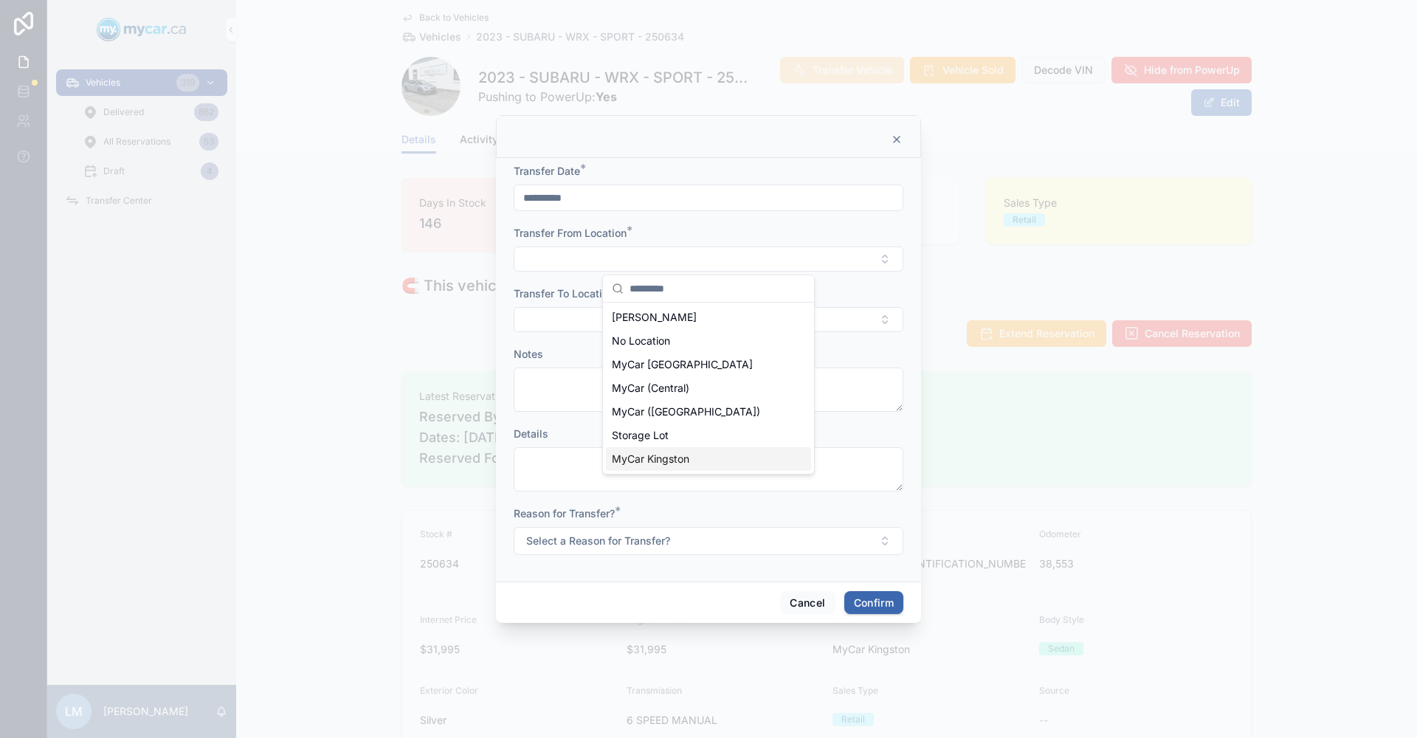
click at [688, 466] on span "MyCar Kingston" at bounding box center [650, 459] width 77 height 15
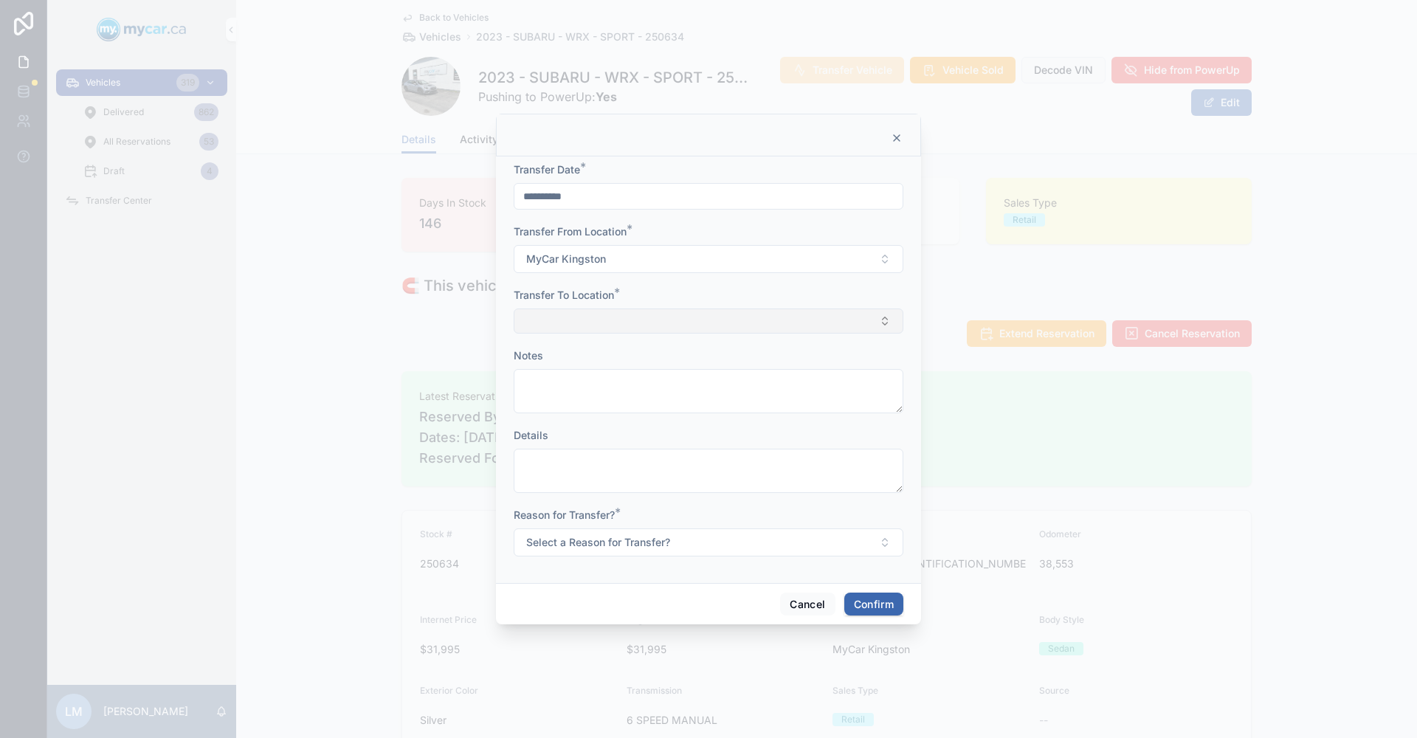
click at [884, 321] on button "Select Button" at bounding box center [709, 320] width 390 height 25
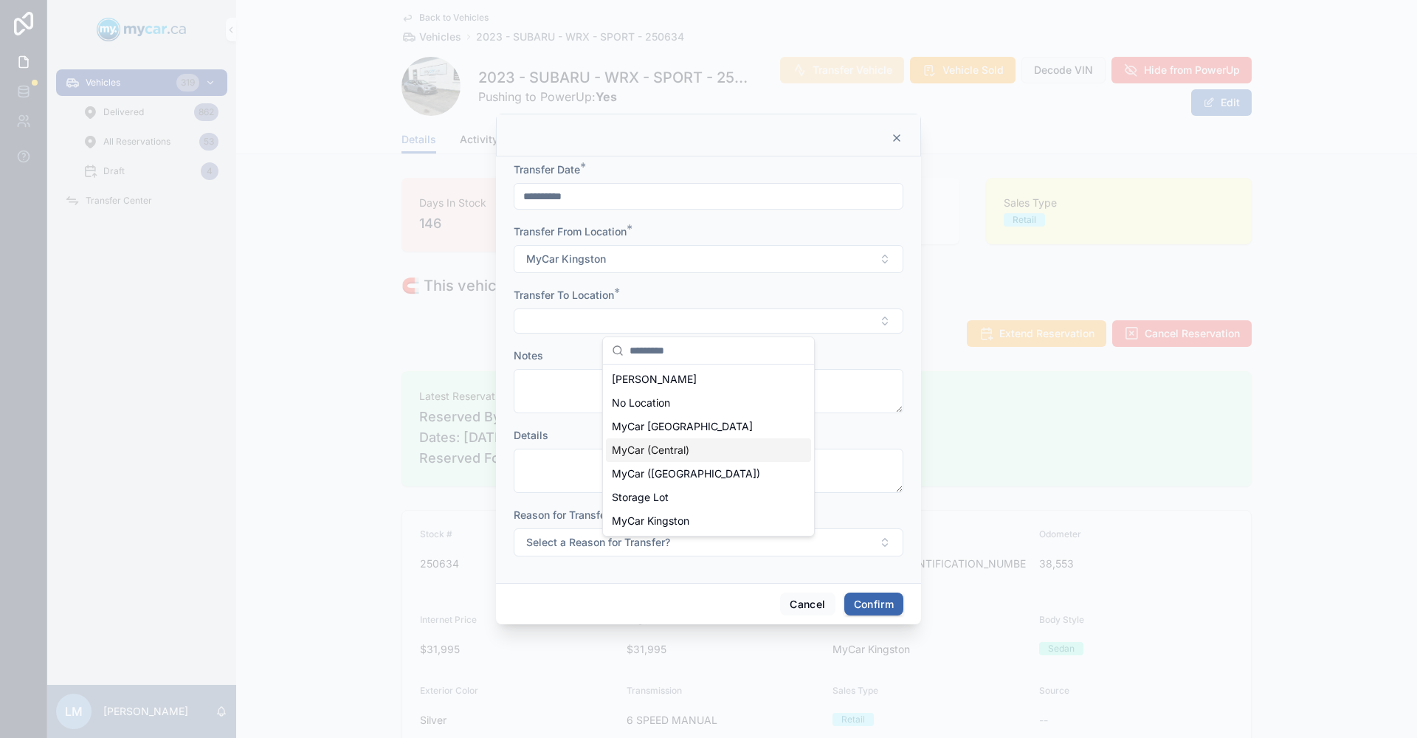
click at [649, 454] on span "MyCar (Central)" at bounding box center [650, 450] width 77 height 15
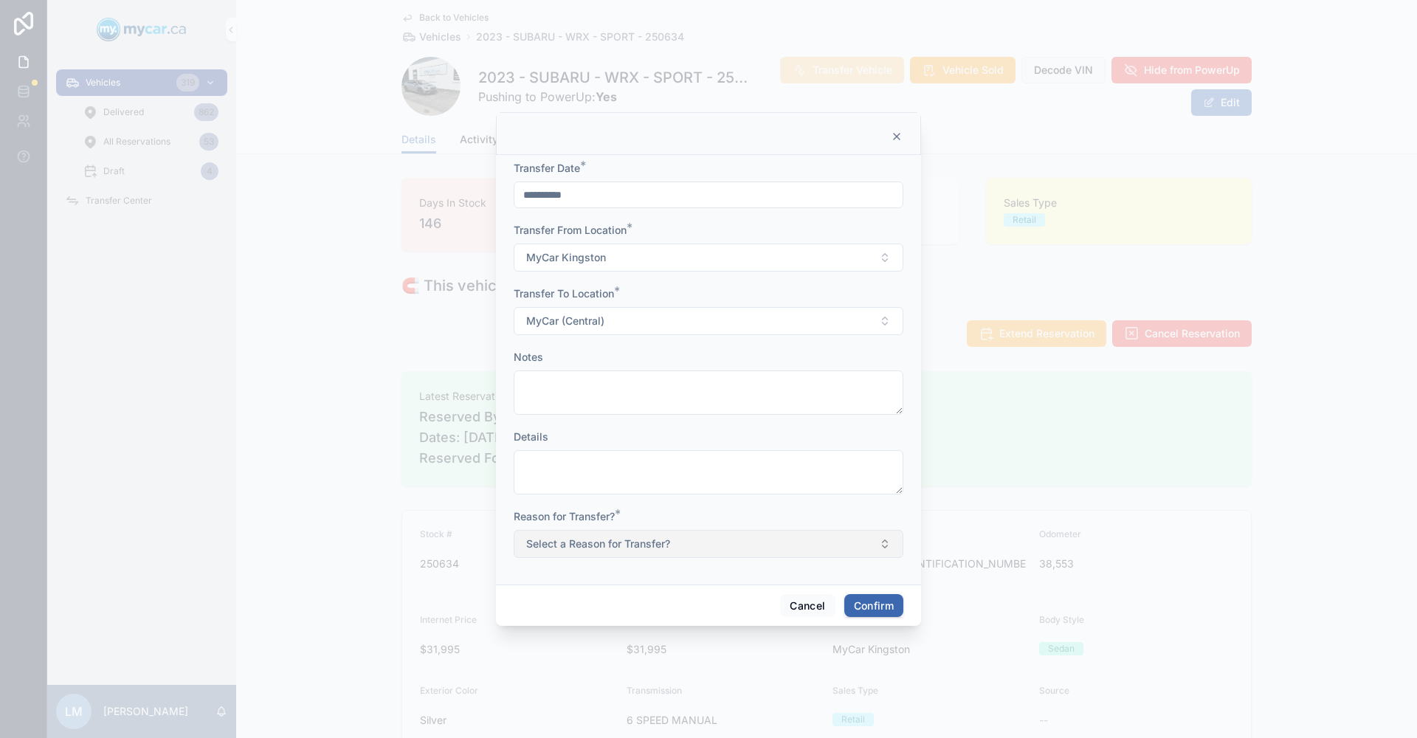
click at [882, 550] on button "Select a Reason for Transfer?" at bounding box center [709, 544] width 390 height 28
click at [661, 624] on span "For Show" at bounding box center [641, 624] width 58 height 13
click at [882, 608] on button "Confirm" at bounding box center [873, 606] width 59 height 24
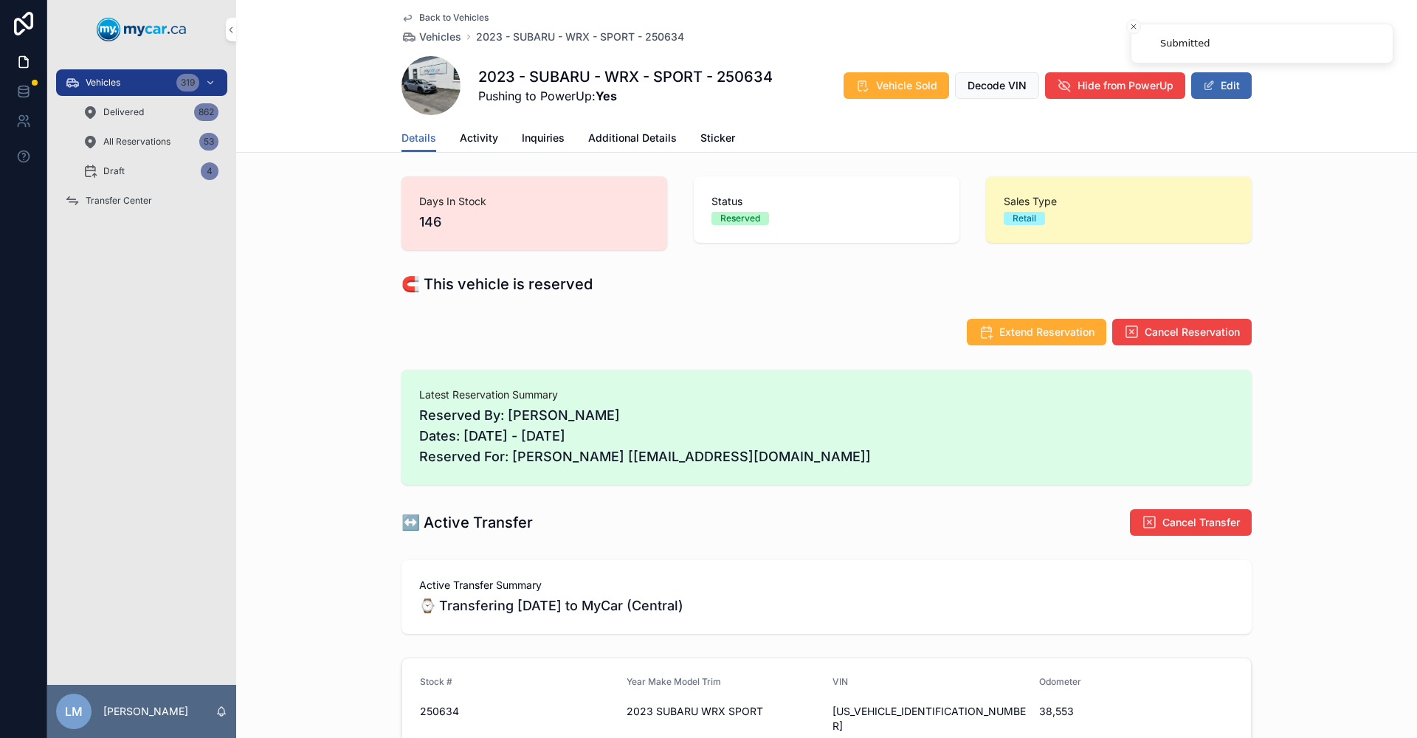
click at [110, 200] on span "Transfer Center" at bounding box center [119, 201] width 66 height 12
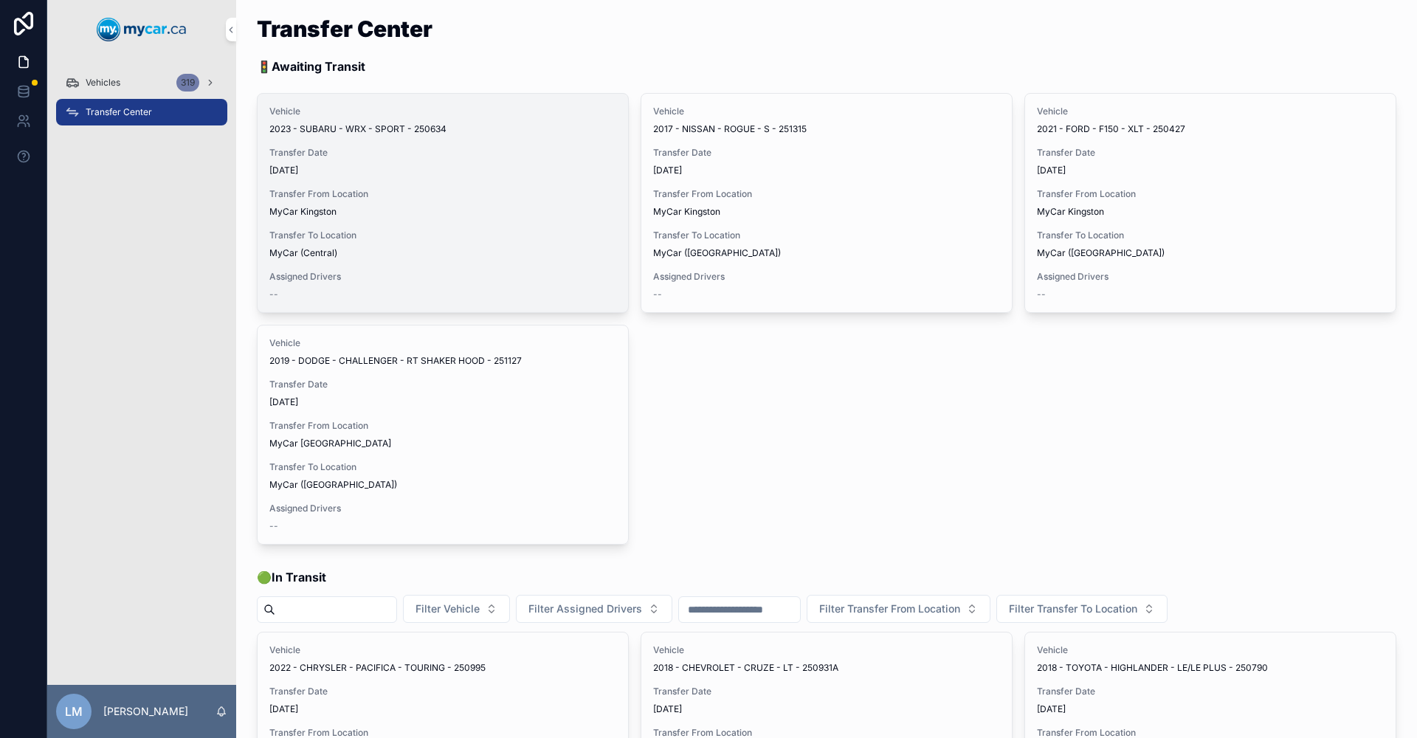
click at [0, 0] on button "Assign Driver" at bounding box center [0, 0] width 0 height 0
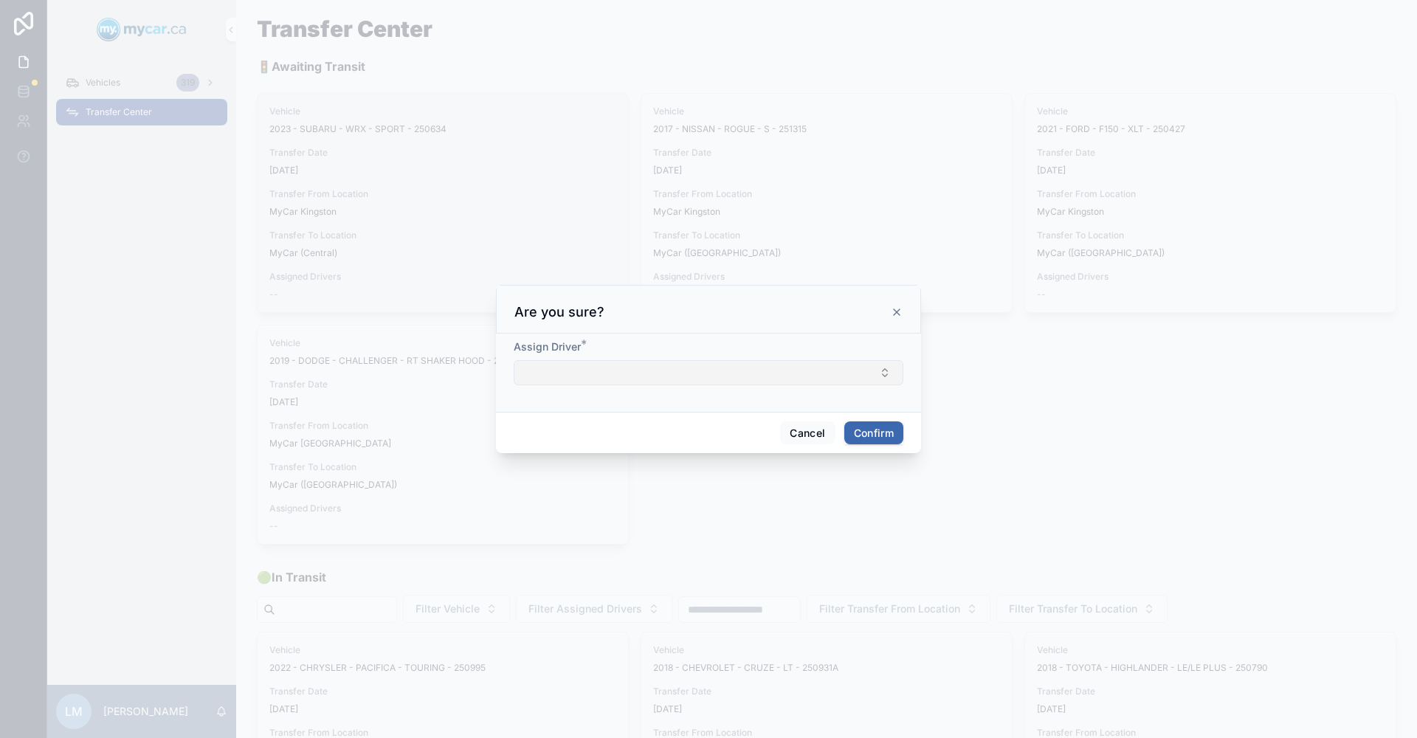
click at [888, 376] on button "Select Button" at bounding box center [709, 372] width 390 height 25
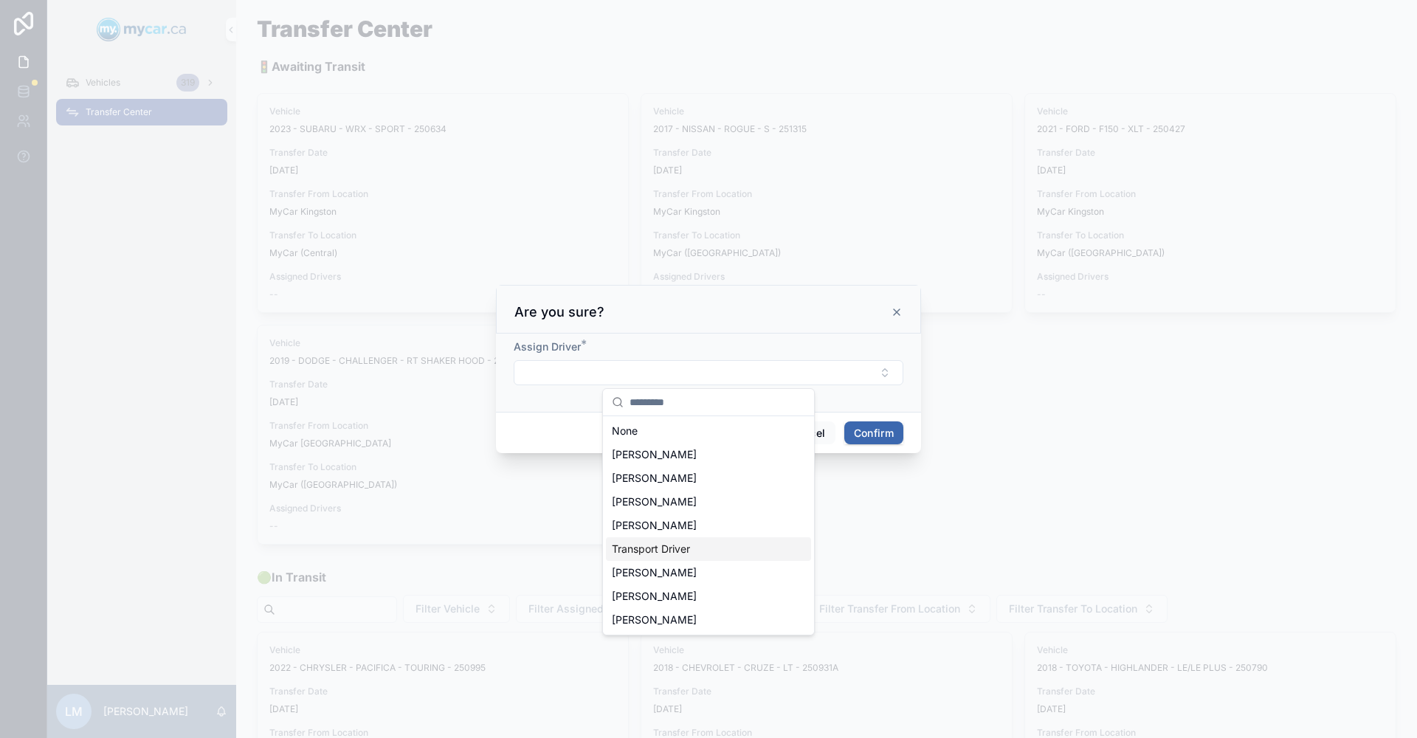
click at [736, 548] on div "Transport Driver" at bounding box center [708, 549] width 205 height 24
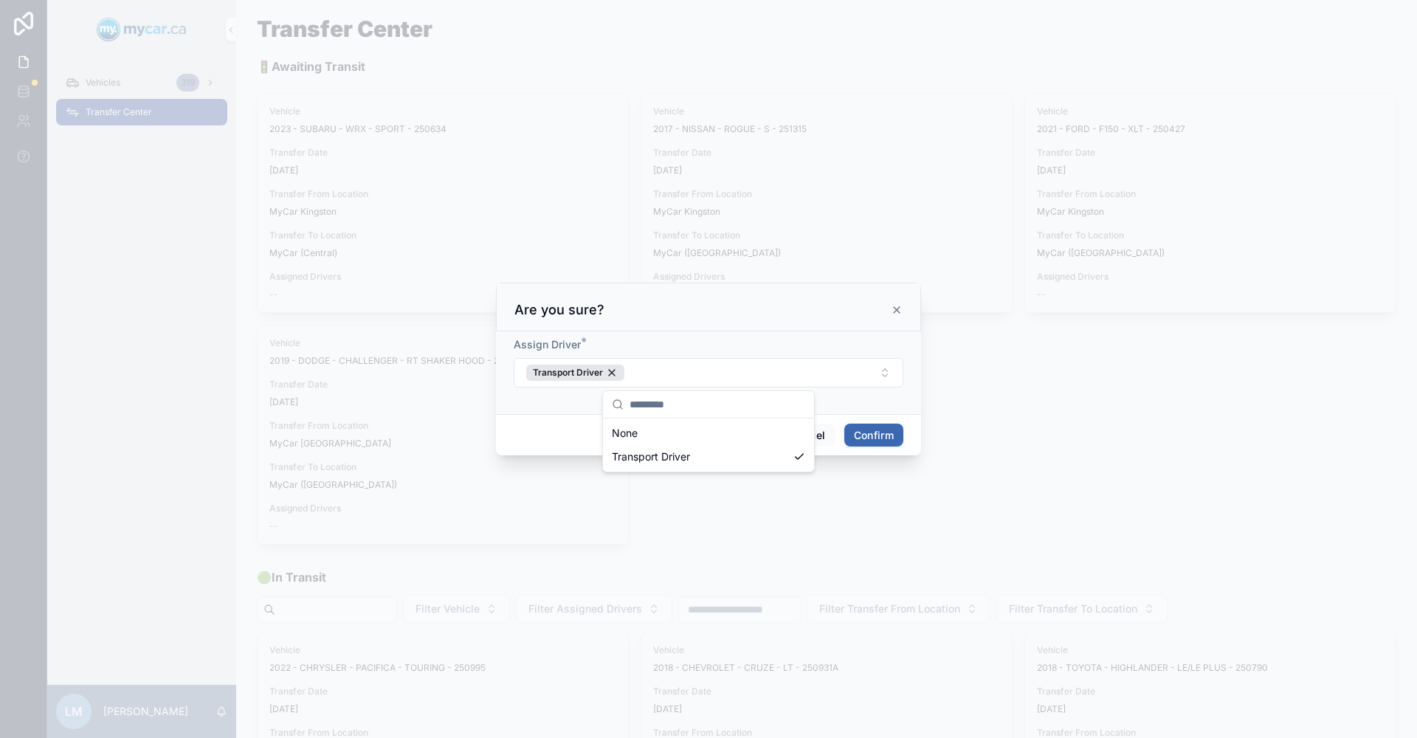
click at [875, 435] on button "Confirm" at bounding box center [873, 436] width 59 height 24
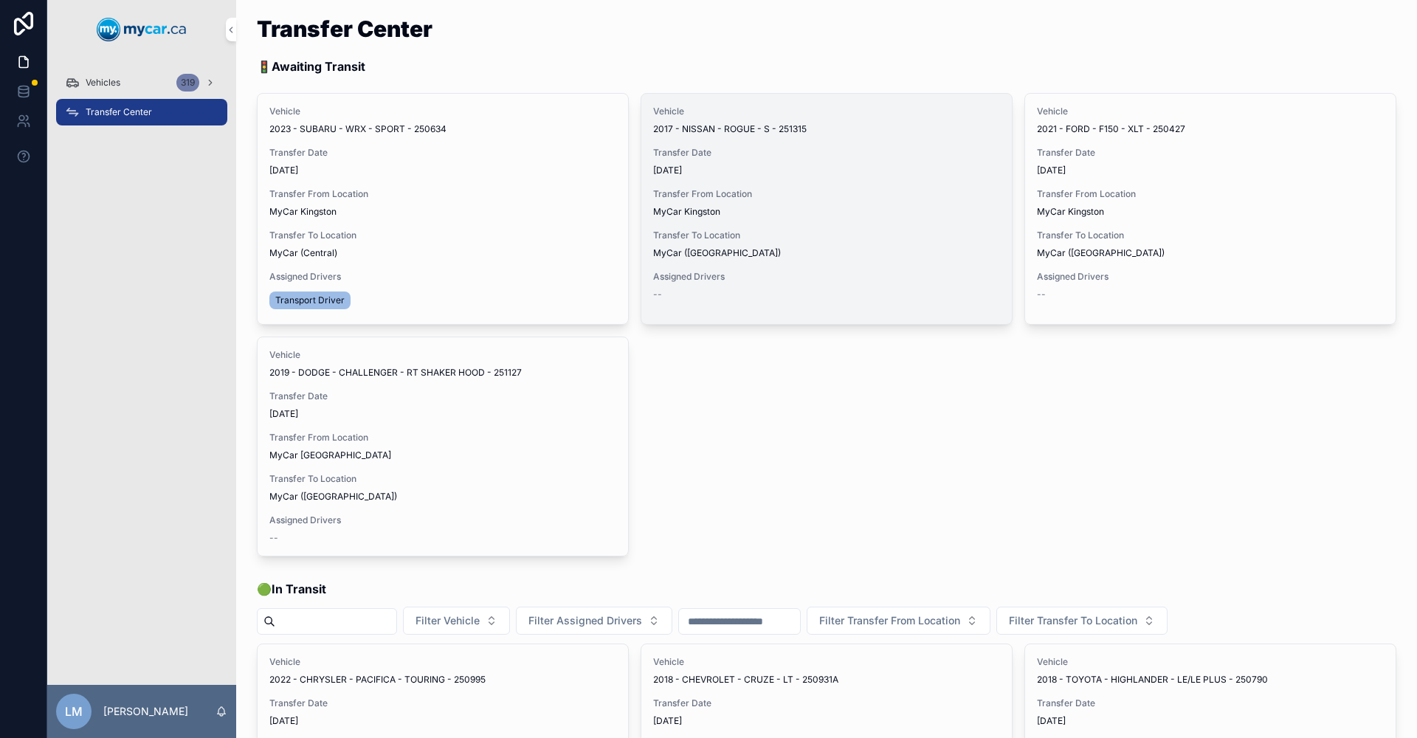
click at [0, 0] on span "Assign Driver" at bounding box center [0, 0] width 0 height 0
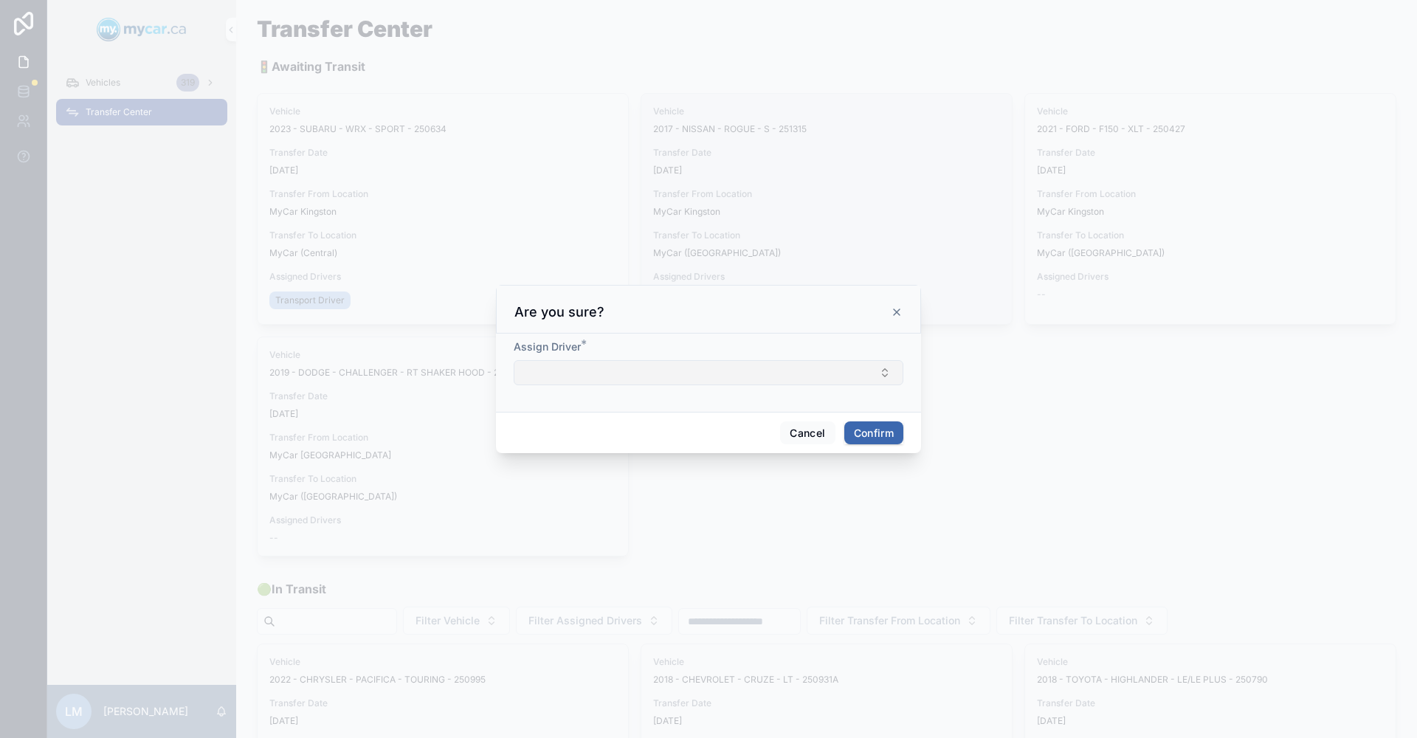
click at [882, 372] on button "Select Button" at bounding box center [709, 372] width 390 height 25
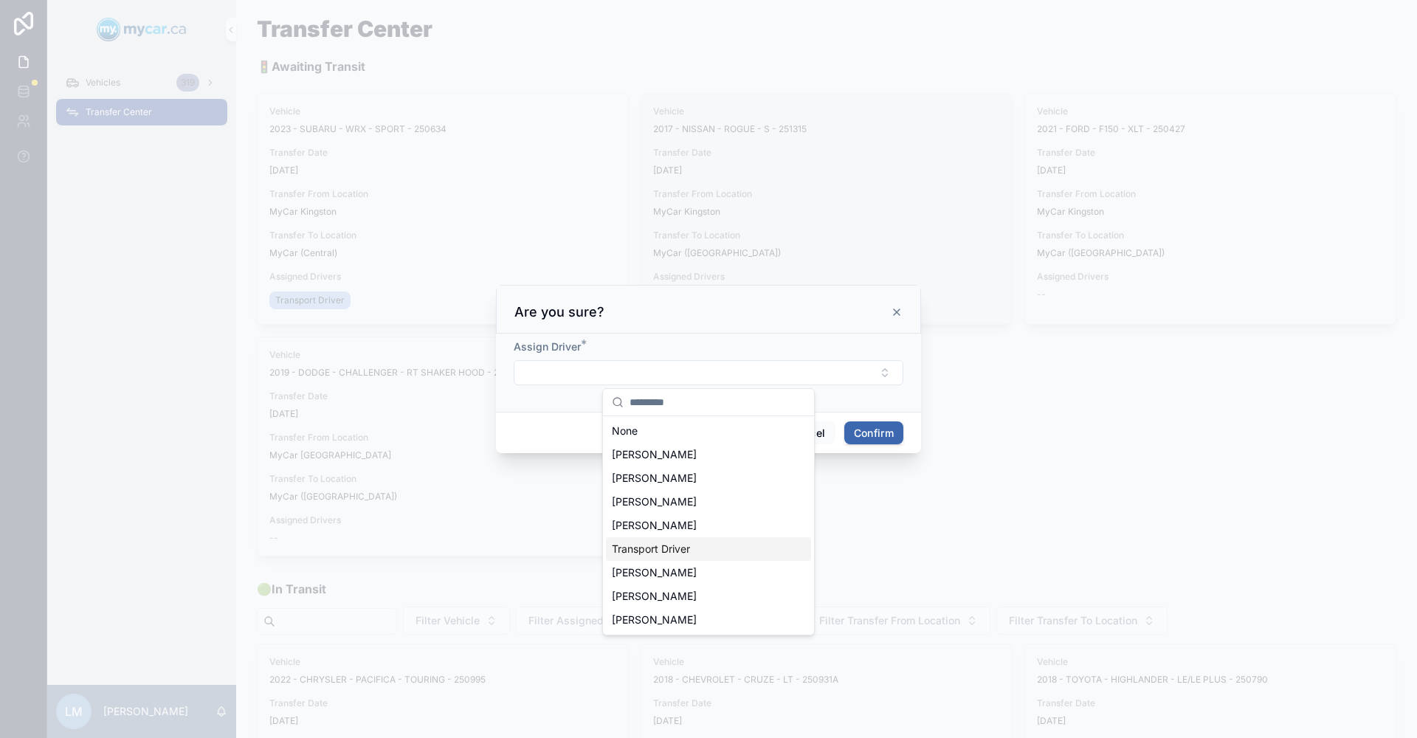
click at [691, 548] on div "Transport Driver" at bounding box center [708, 549] width 205 height 24
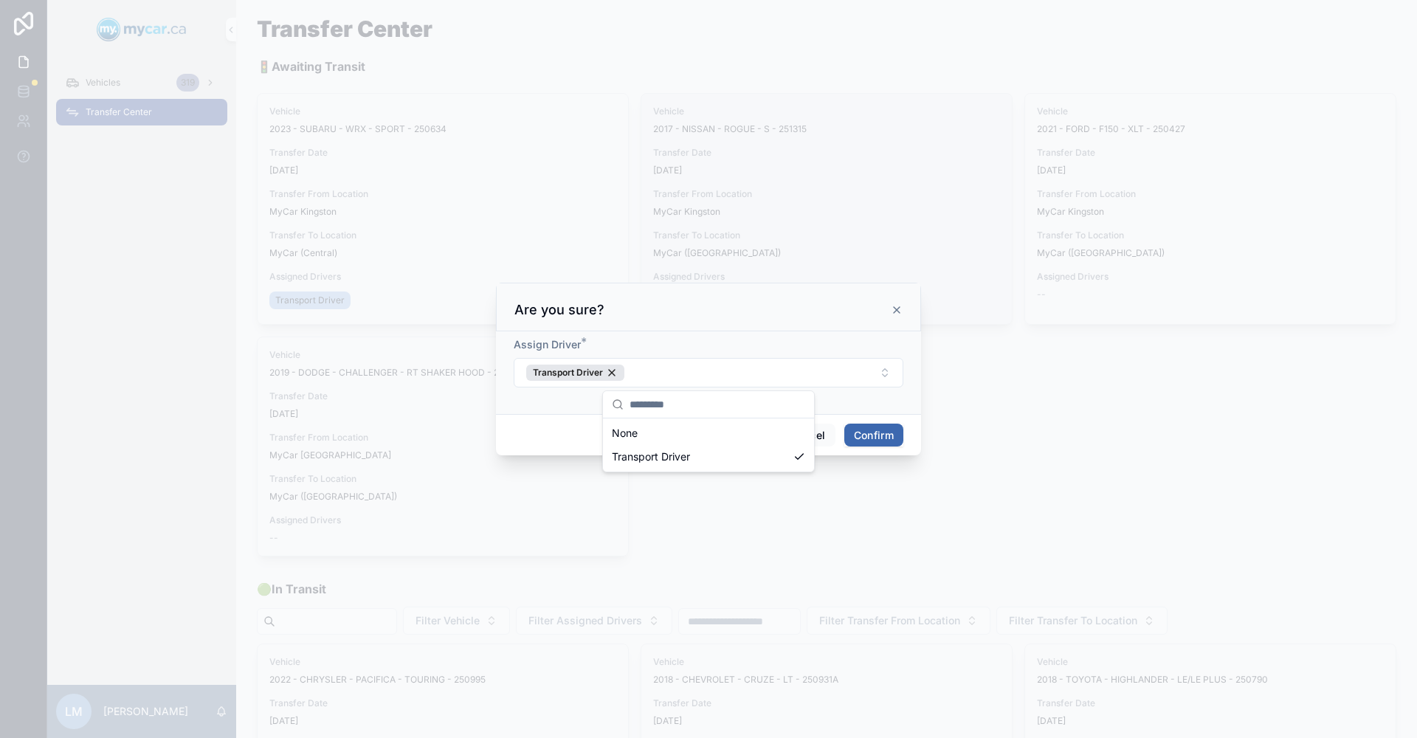
click at [897, 439] on button "Confirm" at bounding box center [873, 436] width 59 height 24
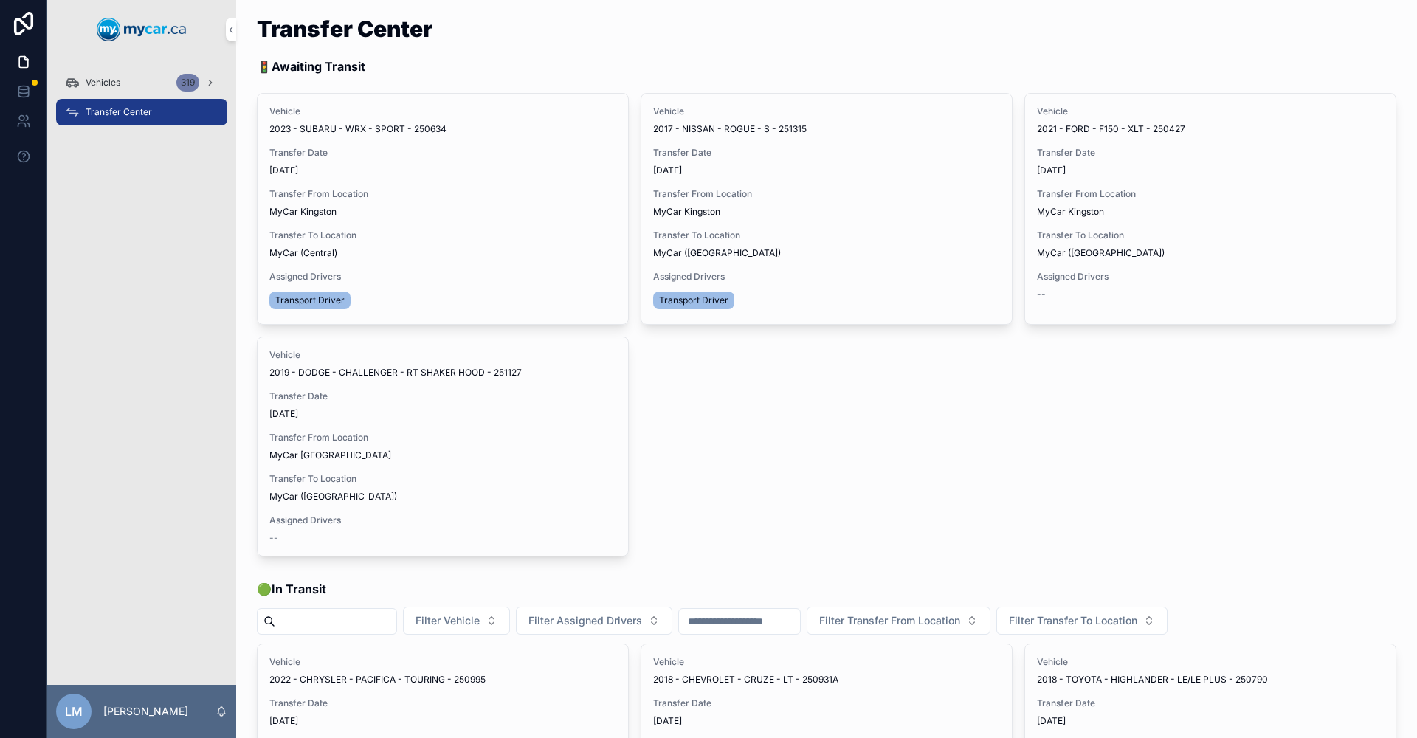
click at [1116, 198] on span "Transfer From Location" at bounding box center [1210, 194] width 347 height 12
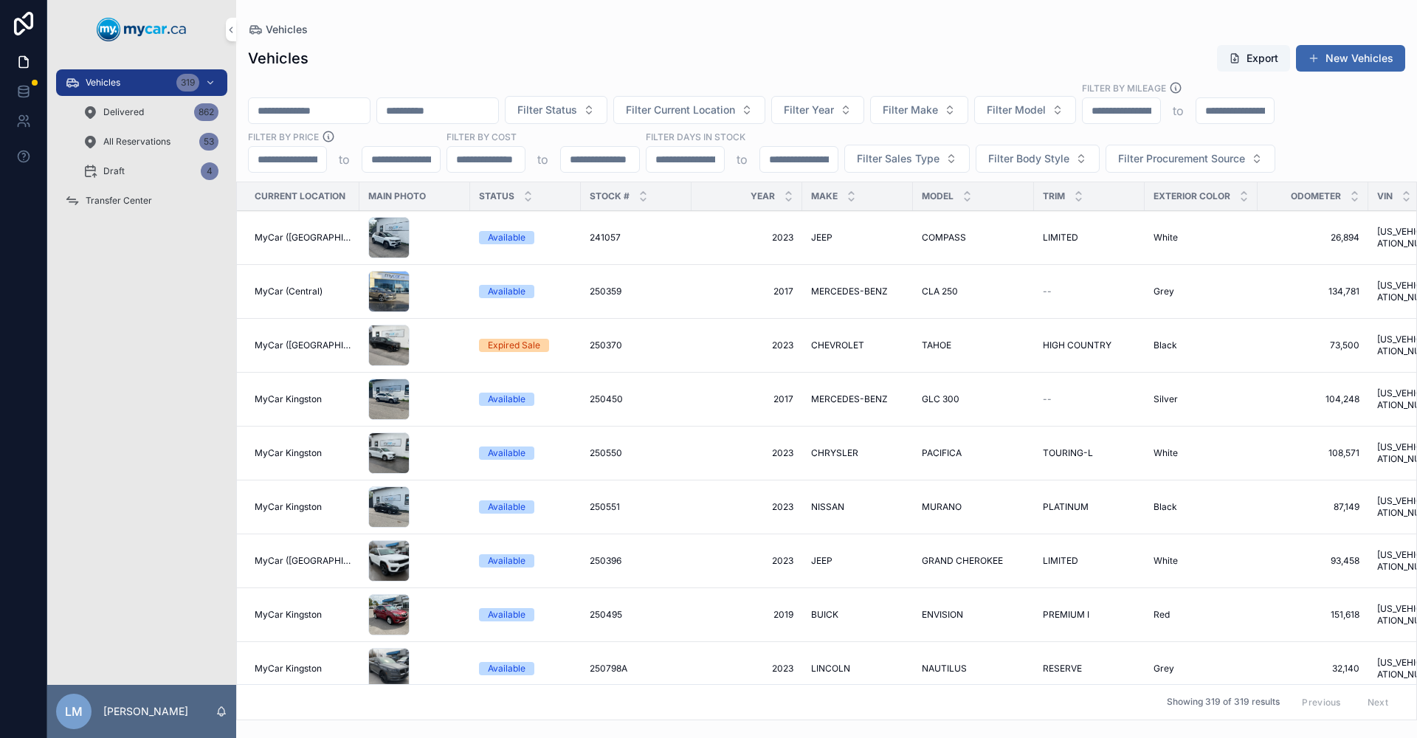
click at [137, 196] on span "Transfer Center" at bounding box center [119, 201] width 66 height 12
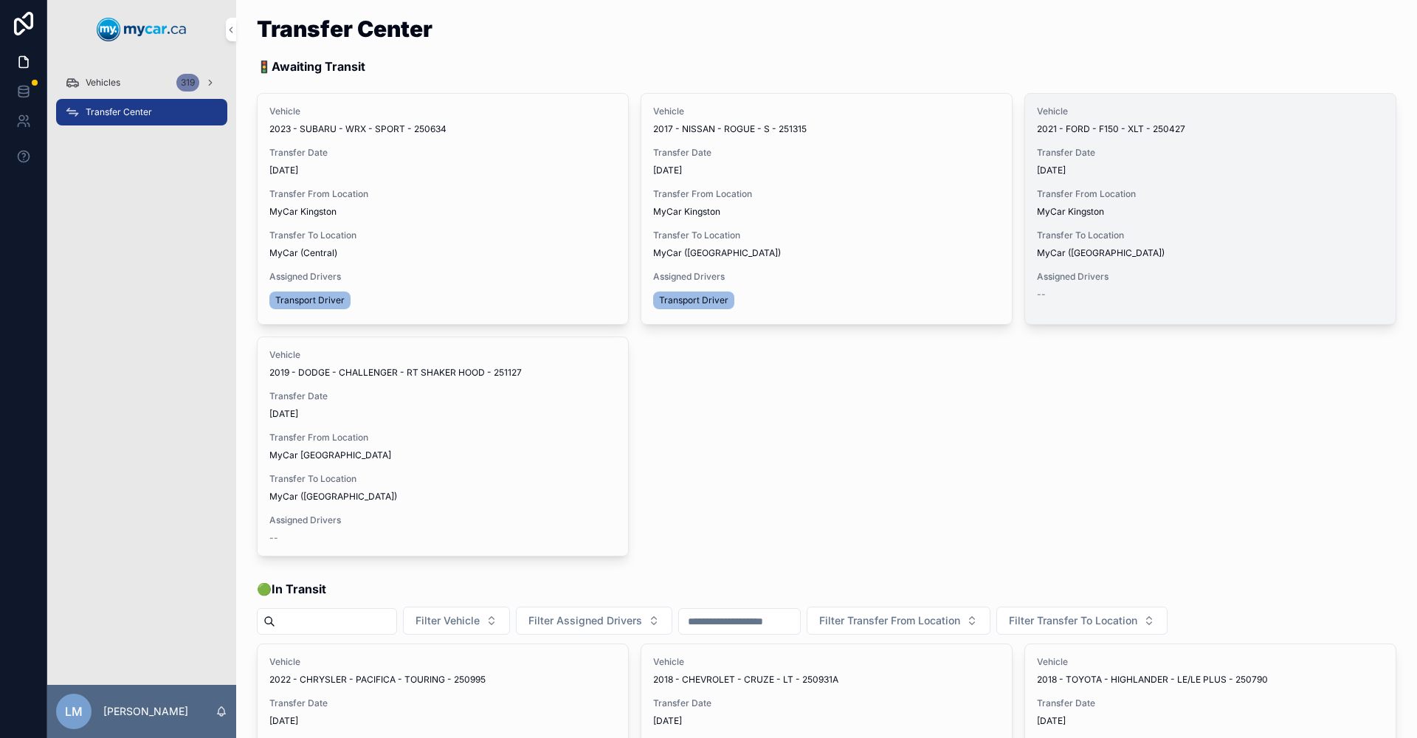
click at [1150, 212] on div "MyCar Kingston" at bounding box center [1210, 212] width 347 height 12
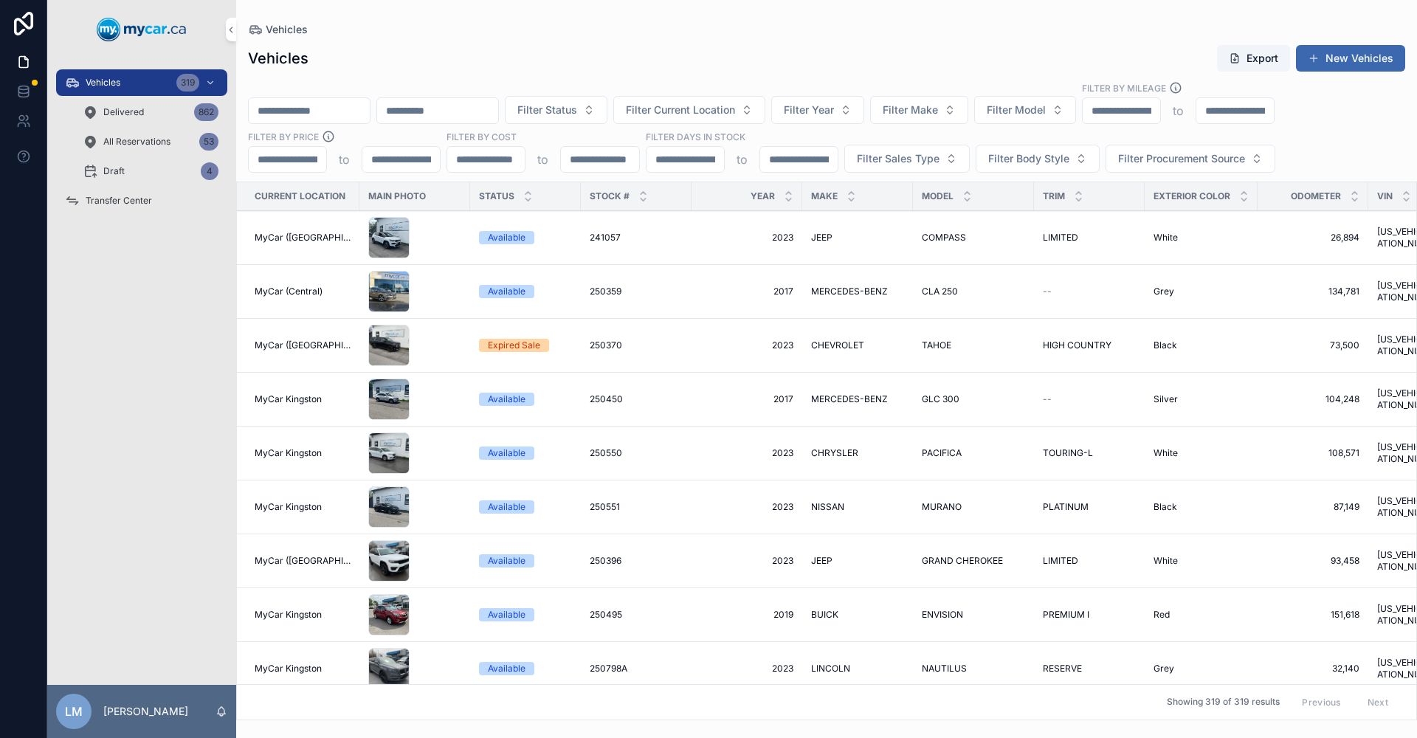
click at [137, 203] on span "Transfer Center" at bounding box center [119, 201] width 66 height 12
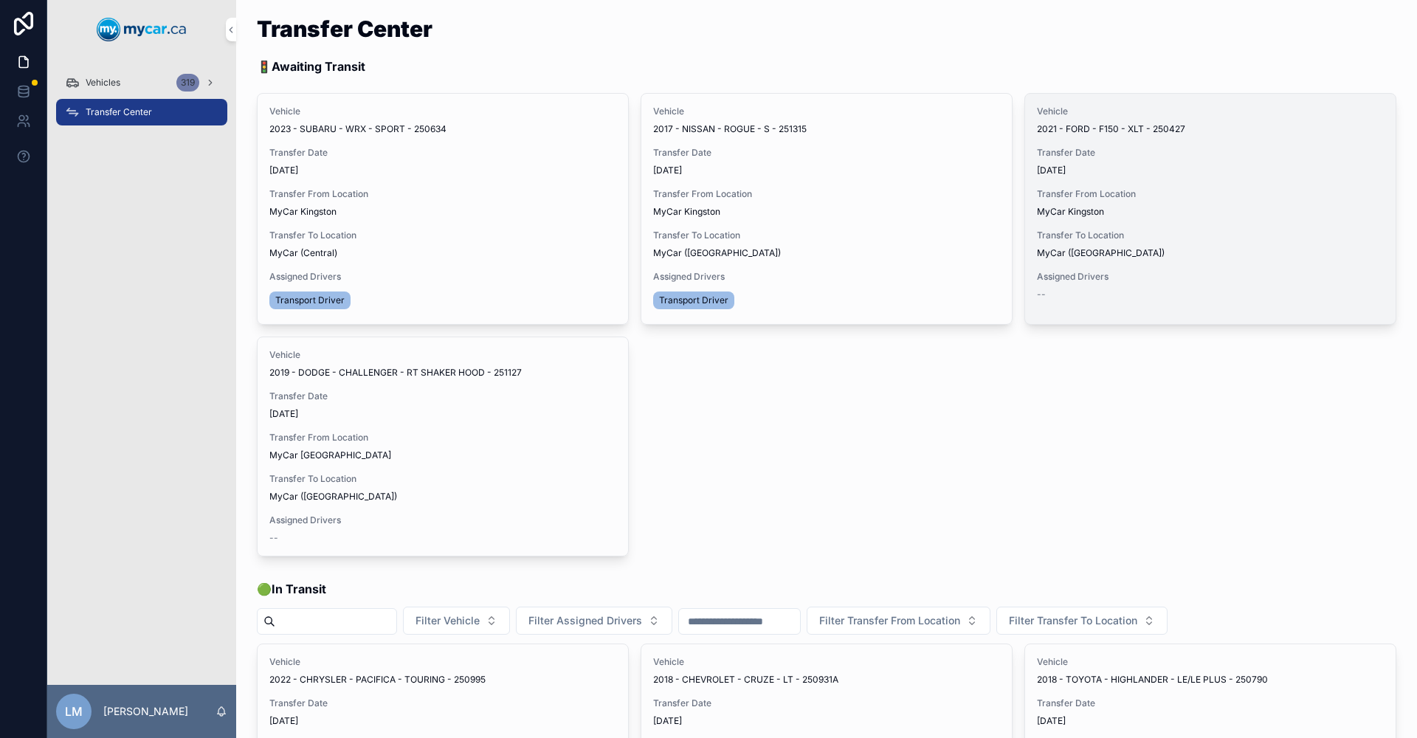
click at [0, 0] on button "Assign Driver" at bounding box center [0, 0] width 0 height 0
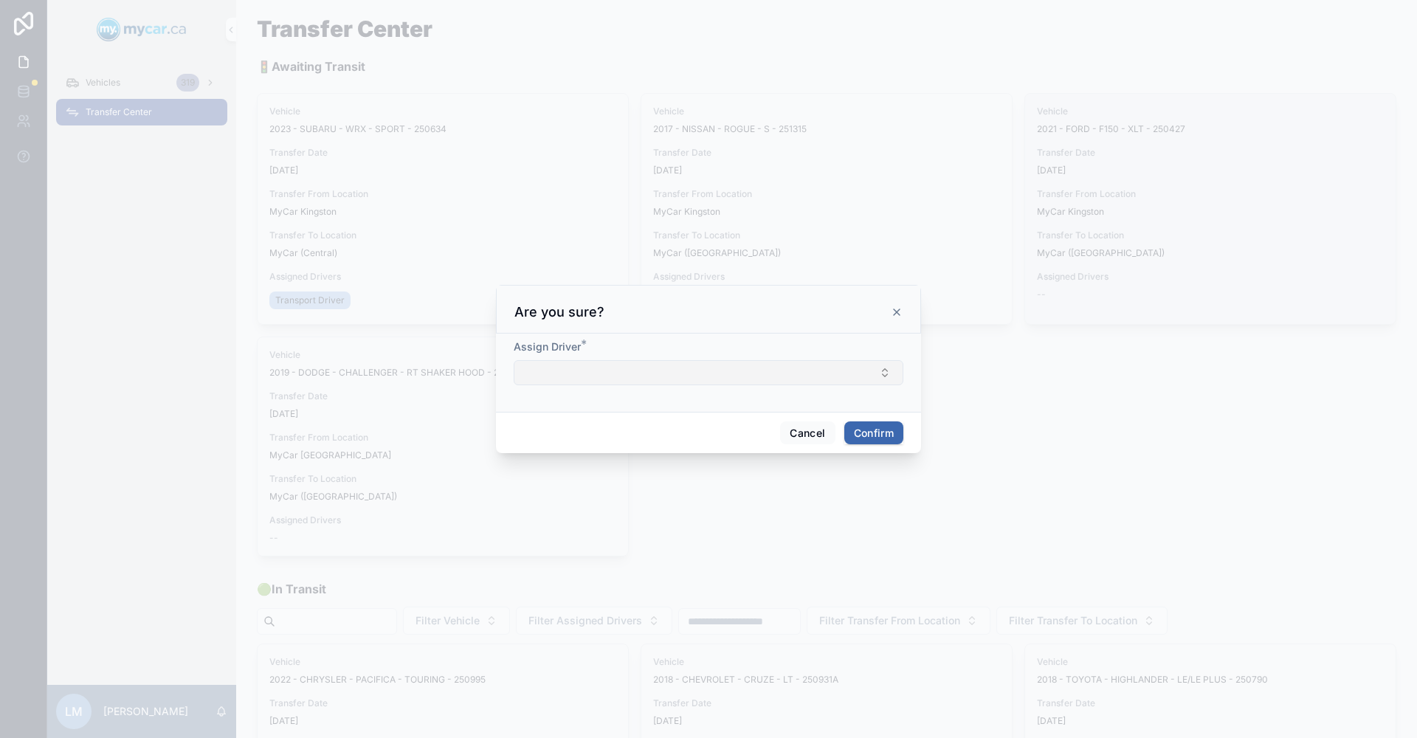
click at [880, 374] on button "Select Button" at bounding box center [709, 372] width 390 height 25
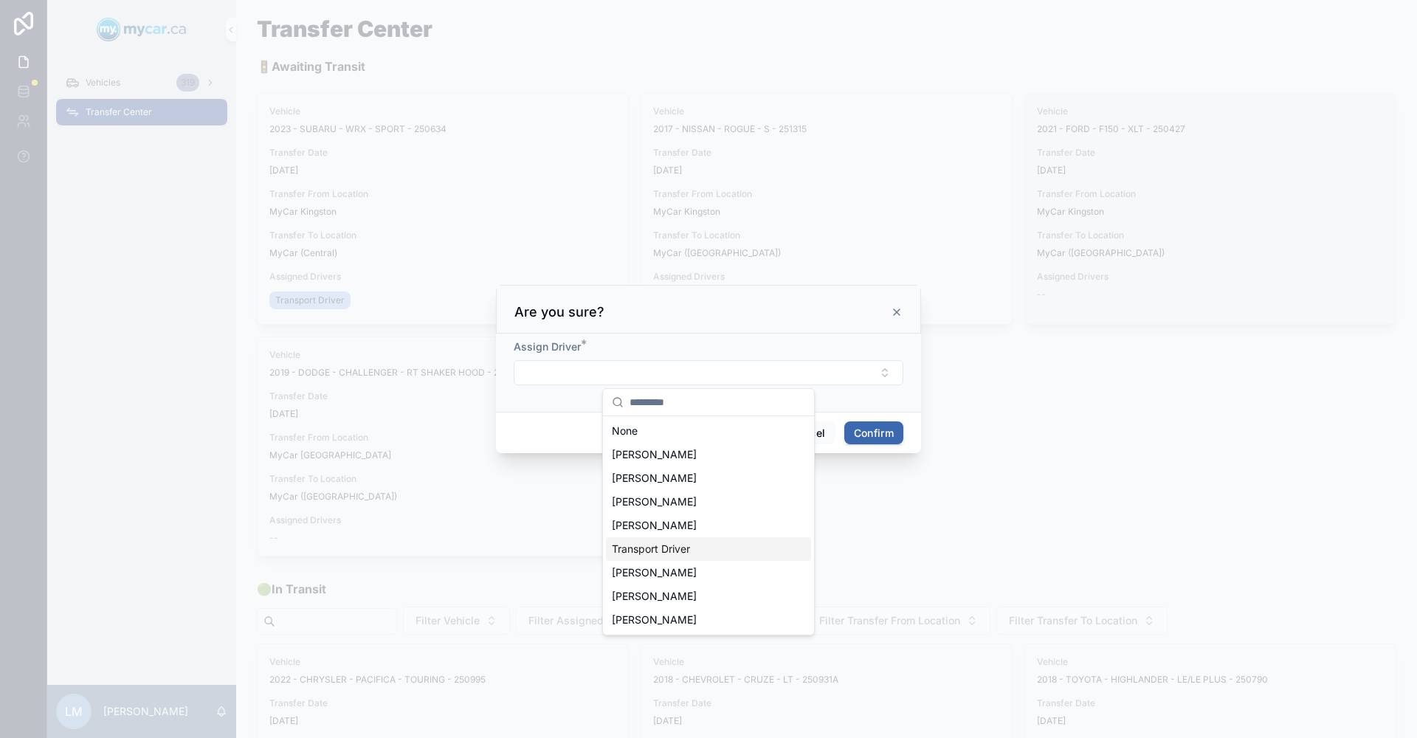
click at [690, 549] on span "Transport Driver" at bounding box center [651, 549] width 78 height 15
click at [871, 427] on button "Confirm" at bounding box center [873, 436] width 59 height 24
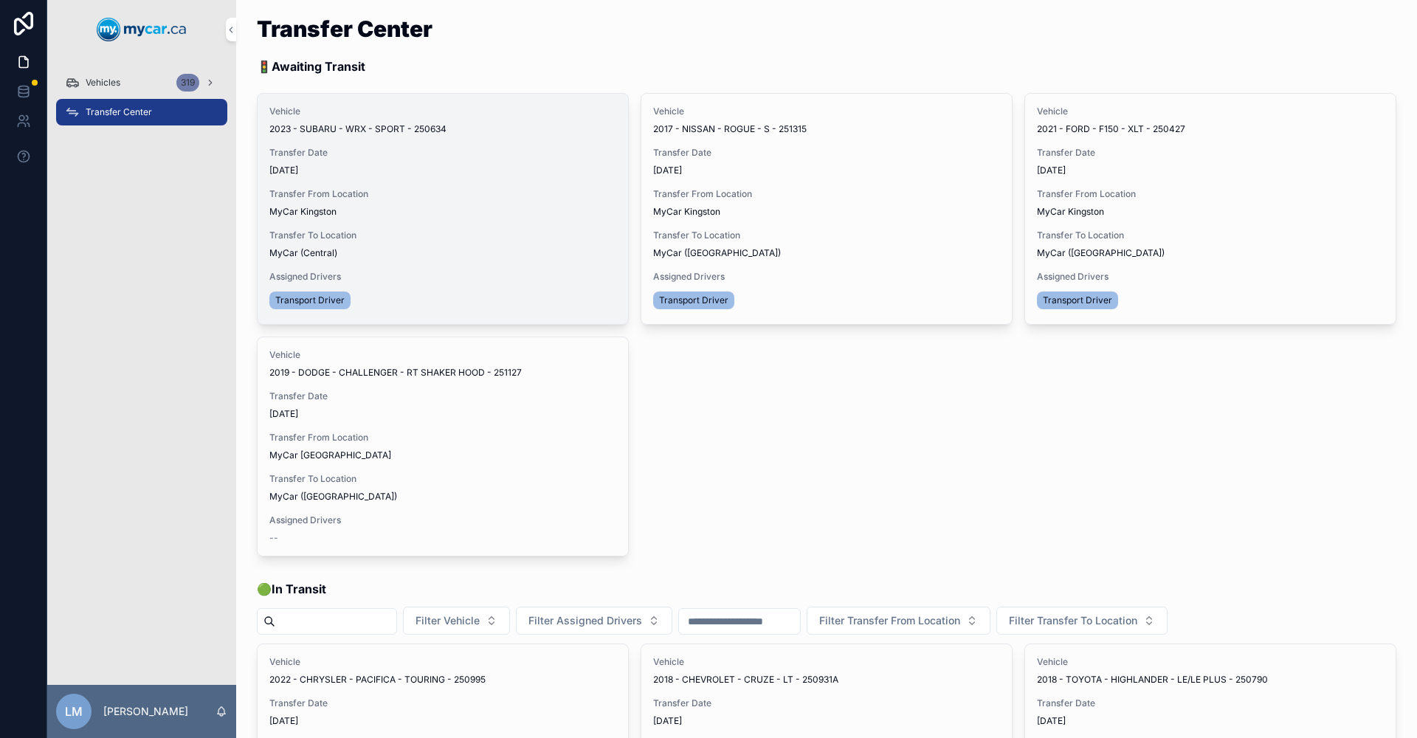
click at [0, 0] on button "Begin Trip" at bounding box center [0, 0] width 0 height 0
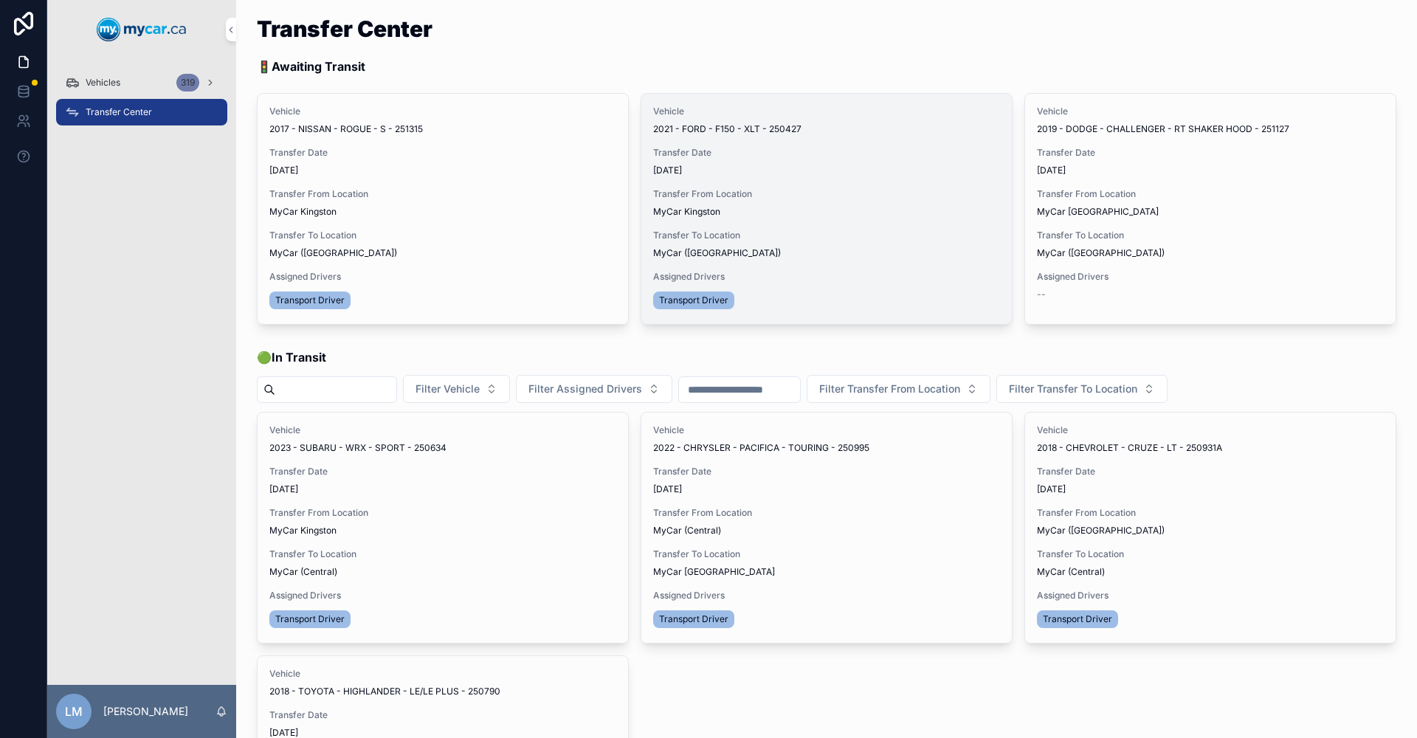
click at [0, 0] on span "Begin Trip" at bounding box center [0, 0] width 0 height 0
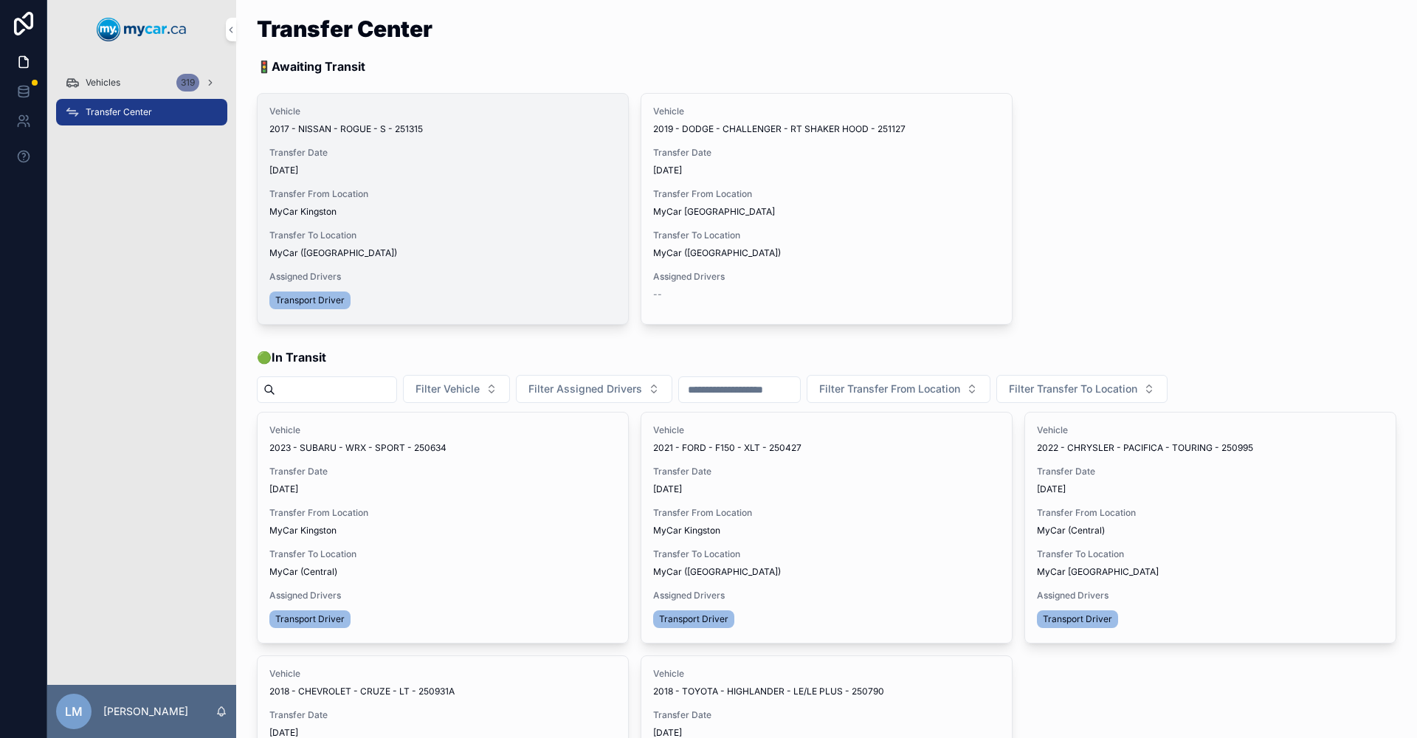
click at [0, 0] on span "Begin Trip" at bounding box center [0, 0] width 0 height 0
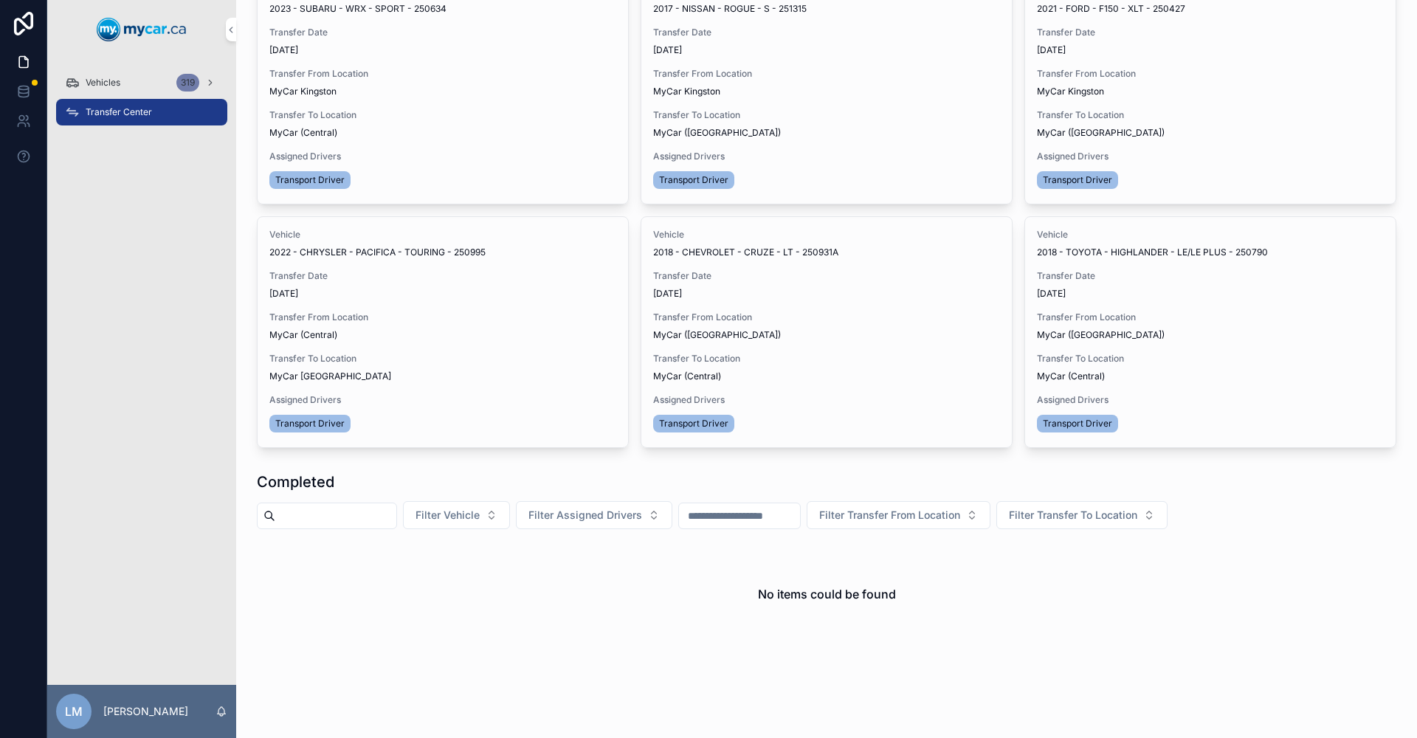
scroll to position [463, 0]
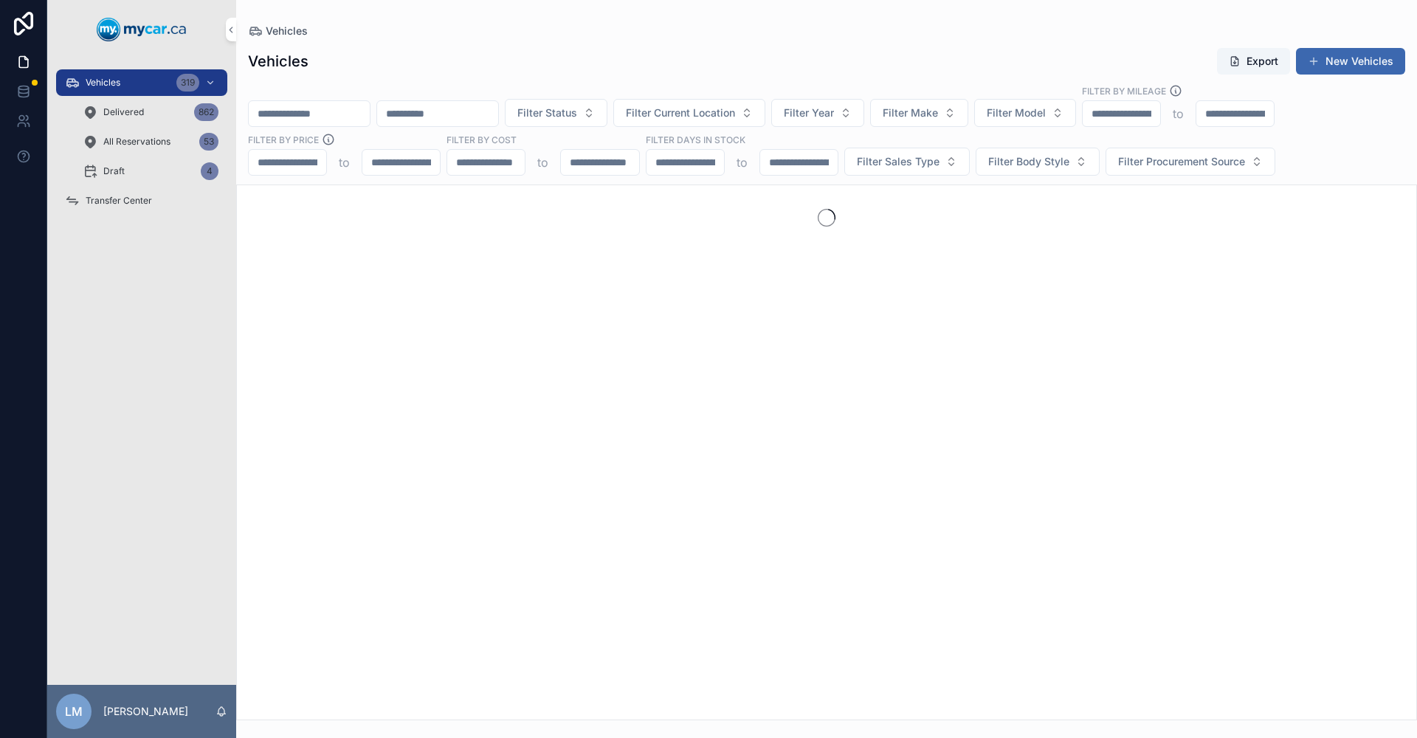
click at [370, 114] on input "scrollable content" at bounding box center [309, 113] width 121 height 21
type input "******"
click at [154, 113] on div "Delivered 862" at bounding box center [151, 112] width 136 height 24
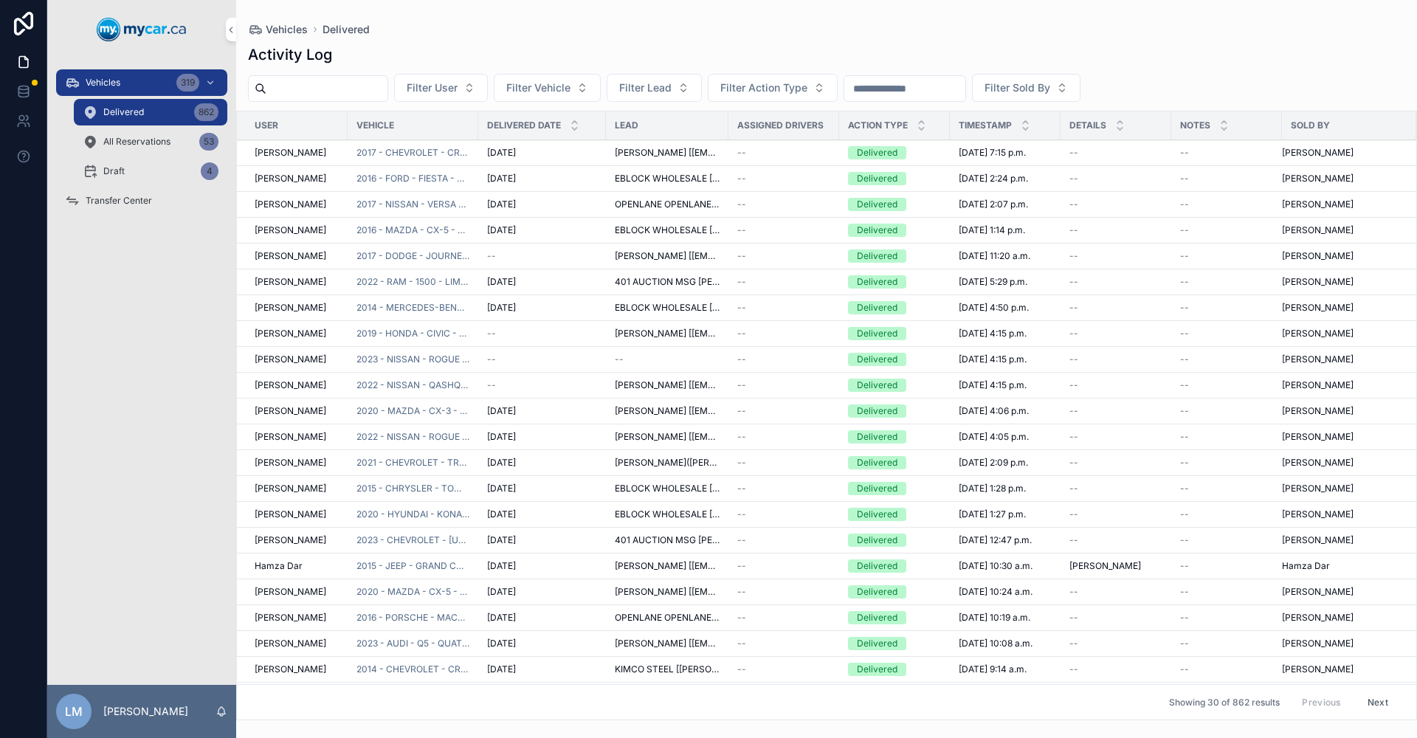
click at [965, 94] on input "scrollable content" at bounding box center [904, 88] width 121 height 21
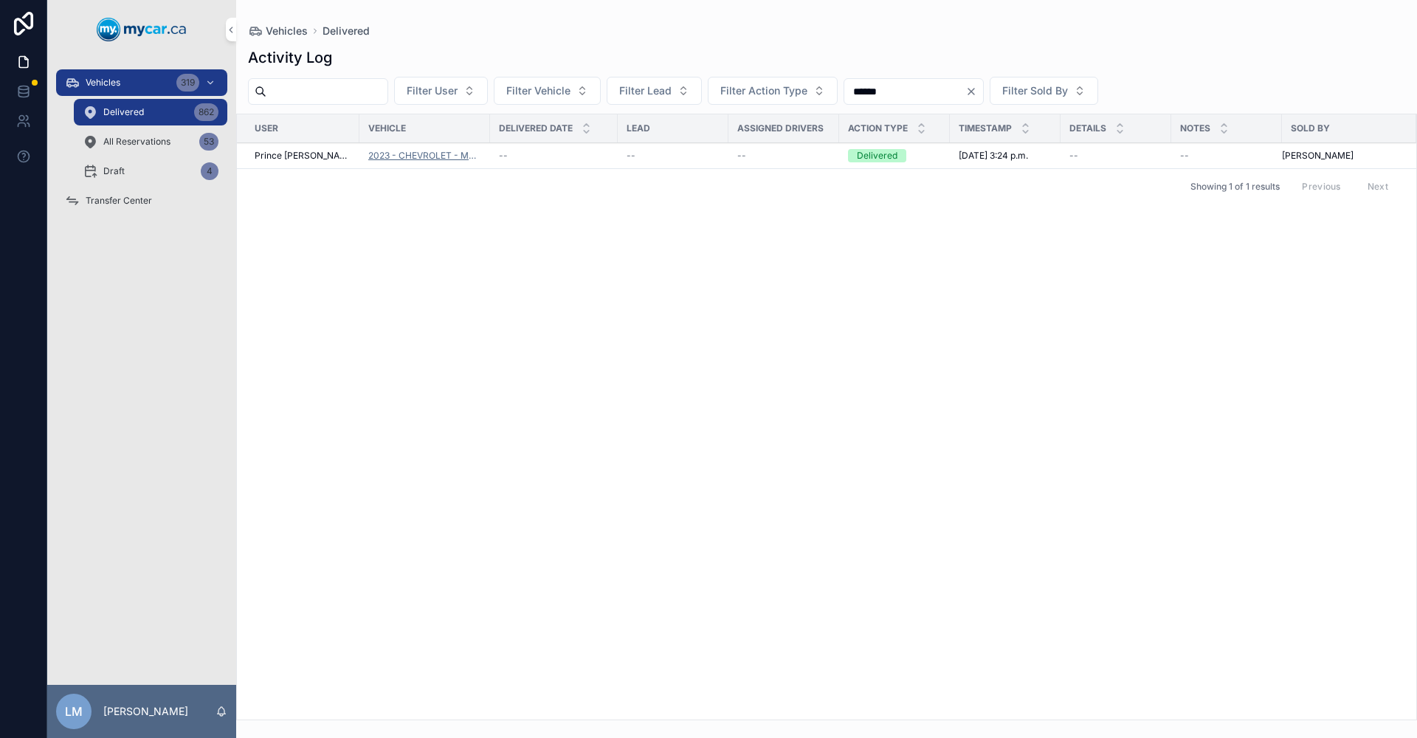
type input "******"
click at [417, 152] on span "2023 - CHEVROLET - MALIBU - LT - 251174" at bounding box center [424, 156] width 113 height 12
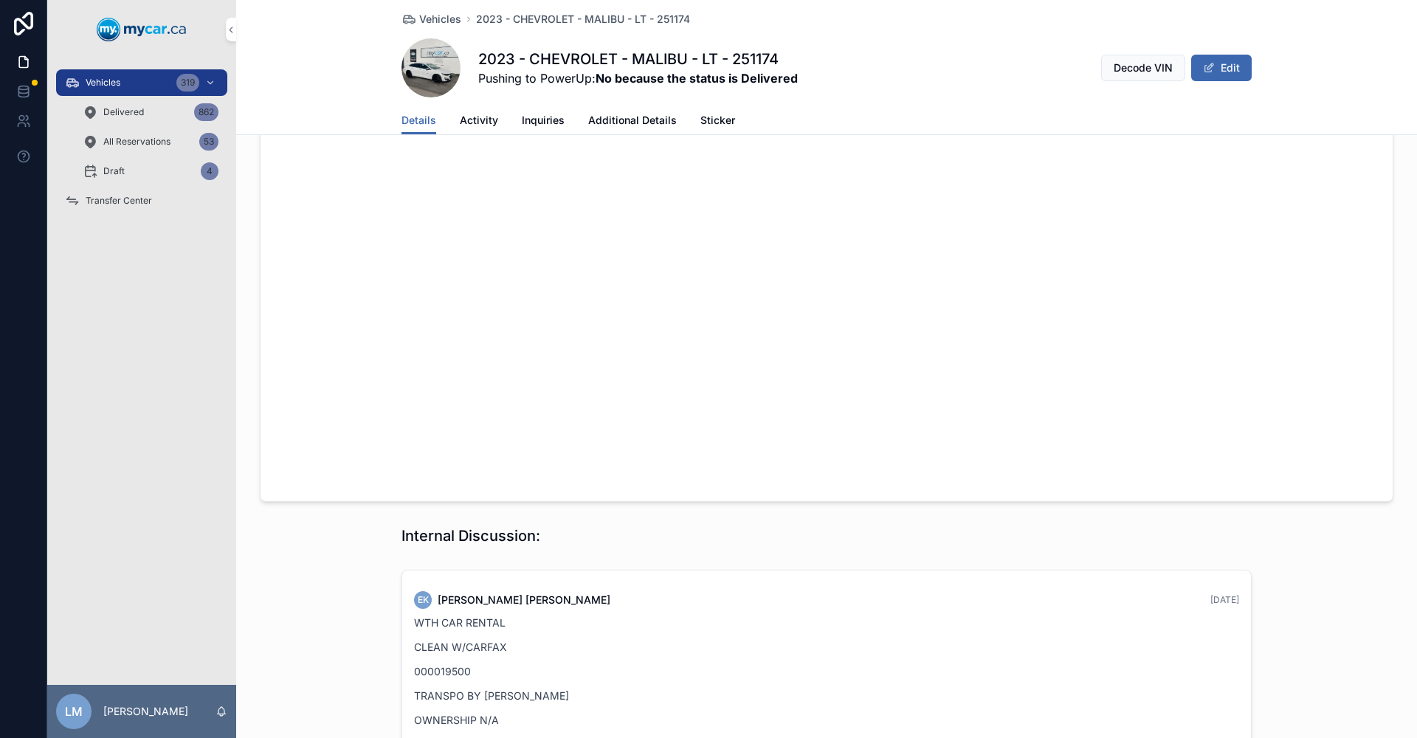
scroll to position [1328, 0]
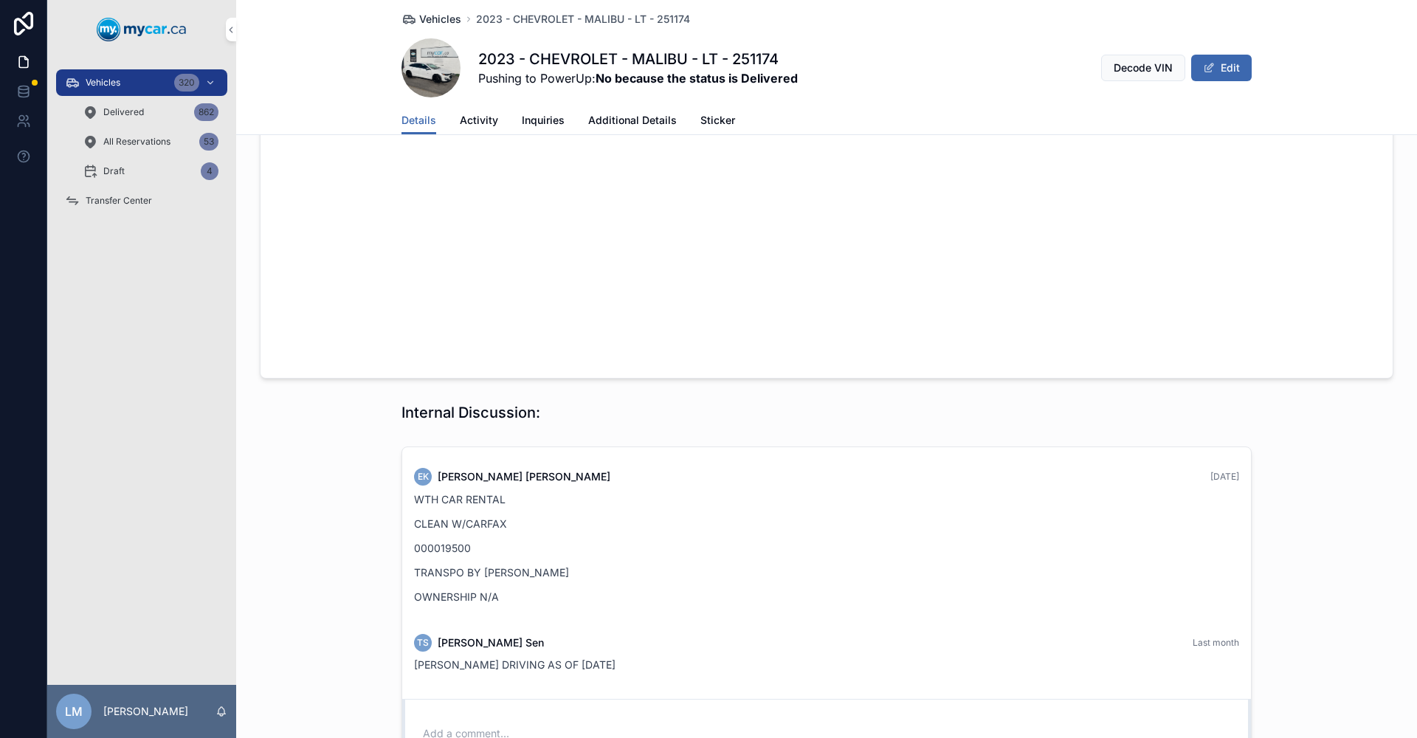
click at [445, 14] on span "Vehicles" at bounding box center [440, 19] width 42 height 15
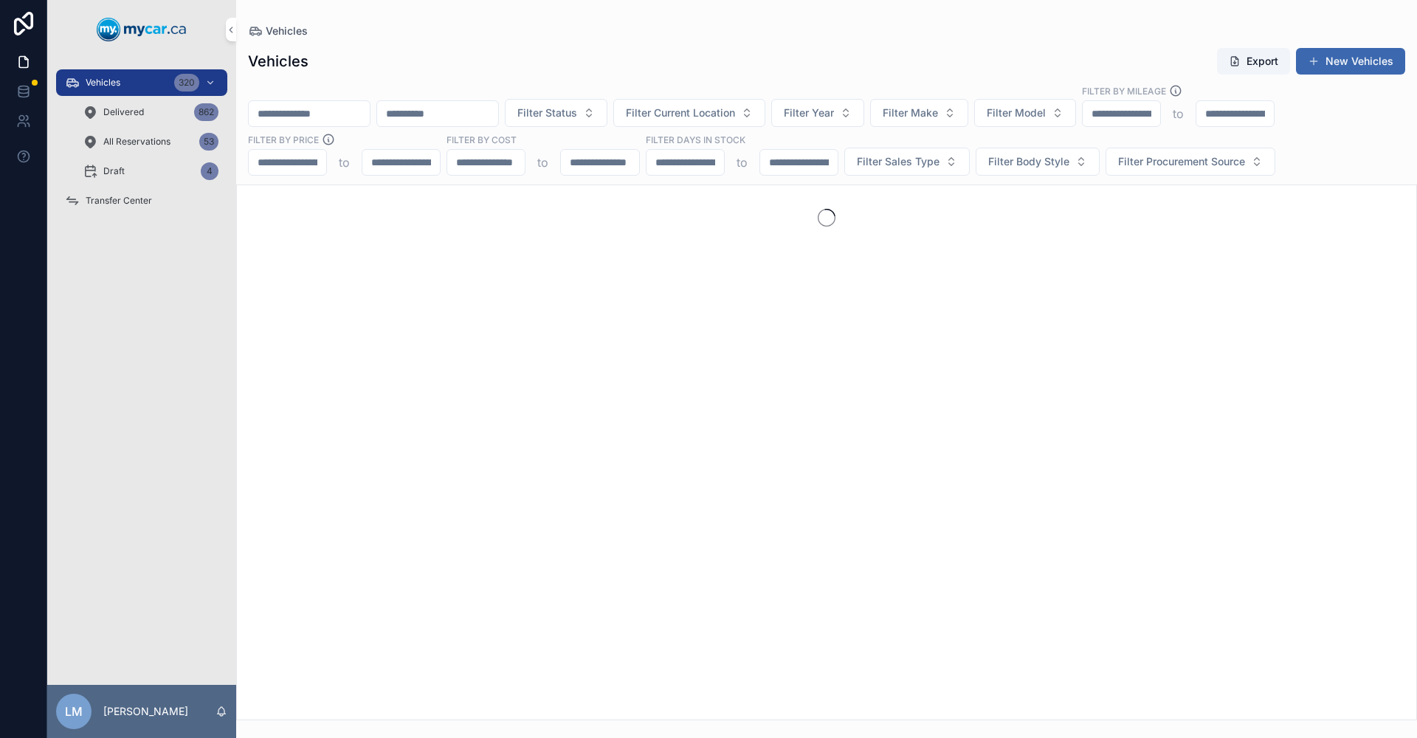
click at [370, 118] on input "scrollable content" at bounding box center [309, 113] width 121 height 21
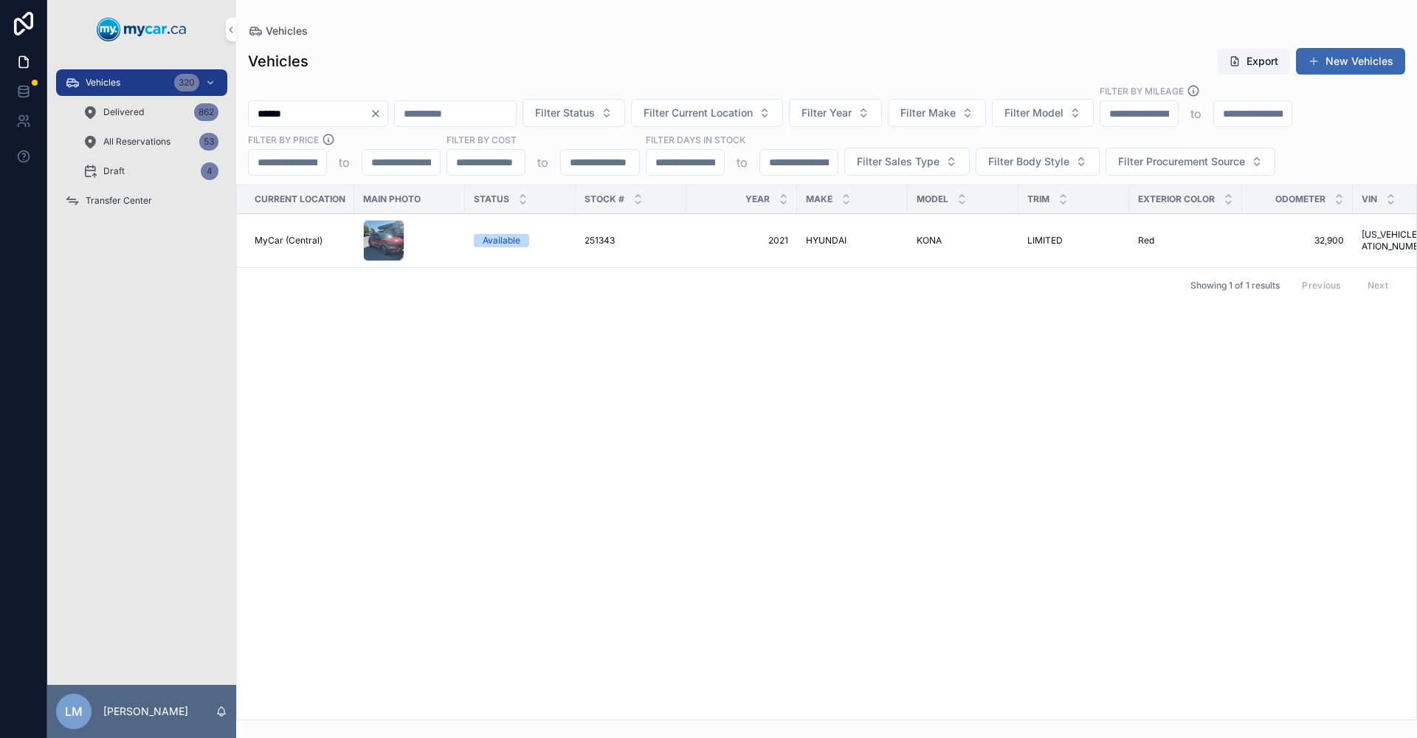
type input "******"
click at [381, 117] on icon "Clear" at bounding box center [376, 114] width 12 height 12
